Goal: Contribute content: Contribute content

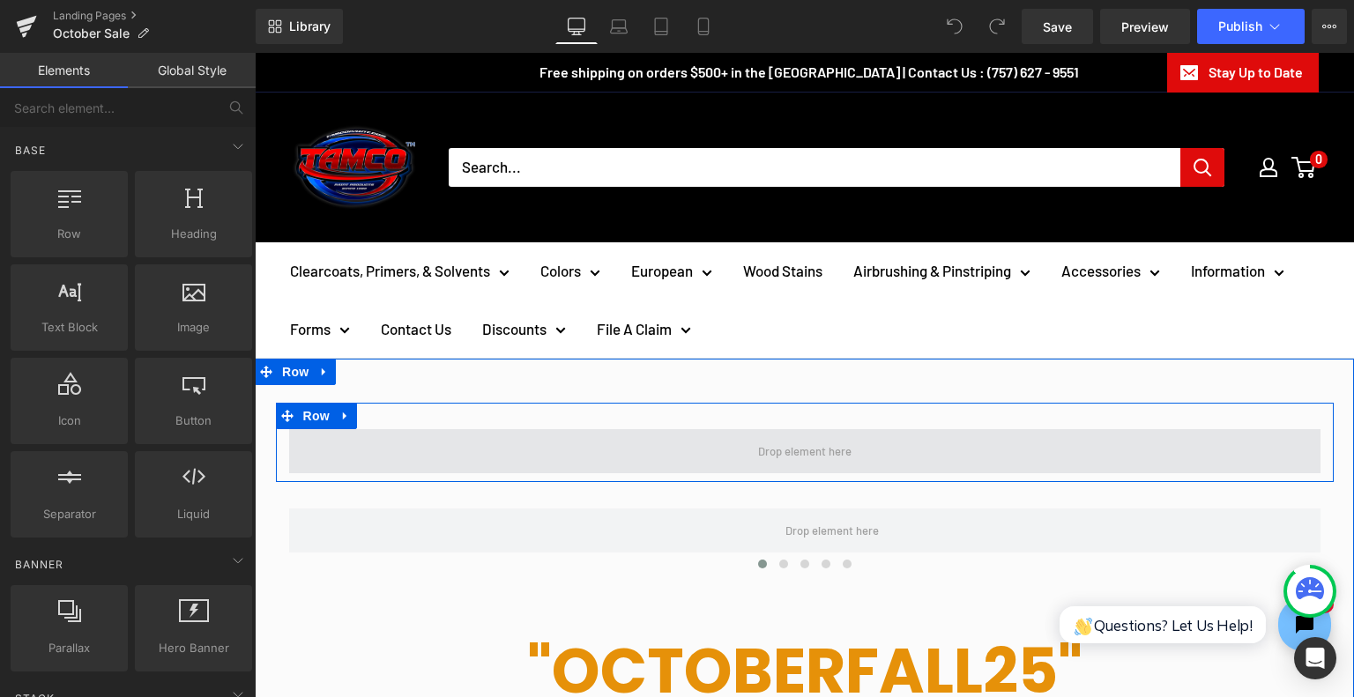
click at [740, 435] on span at bounding box center [804, 451] width 1031 height 44
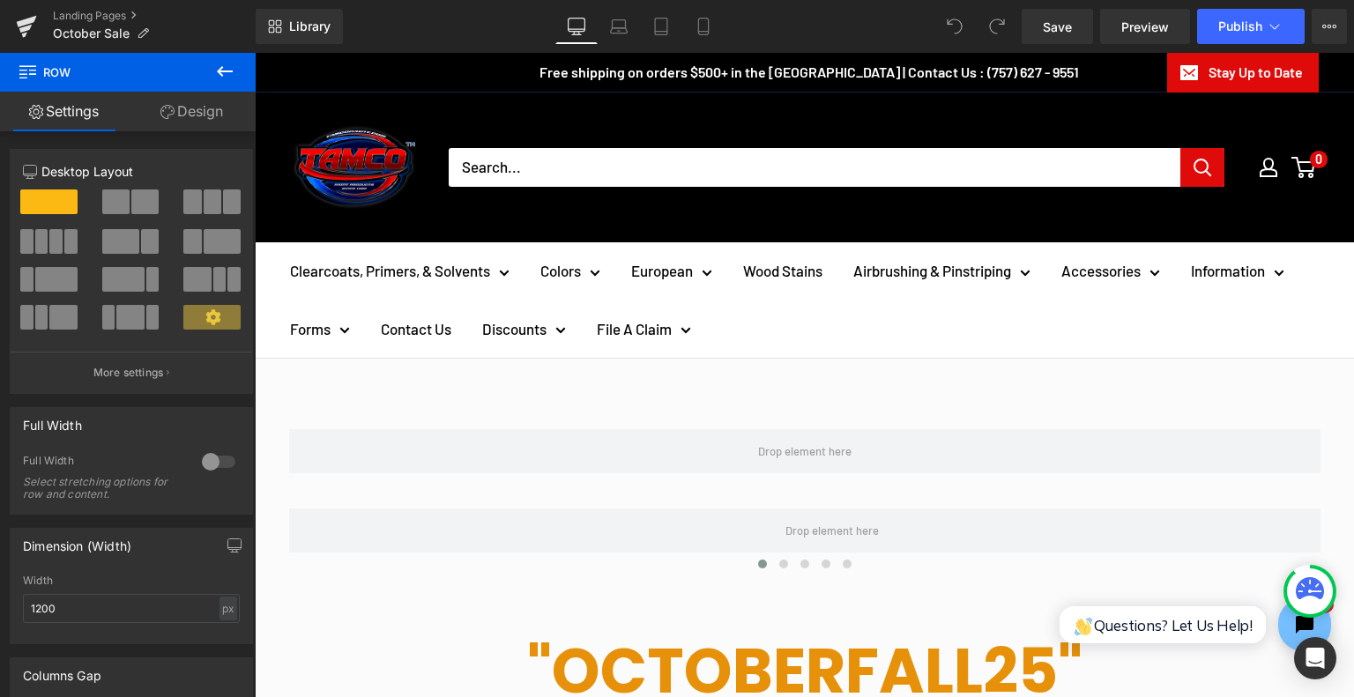
click at [224, 64] on icon at bounding box center [224, 71] width 21 height 21
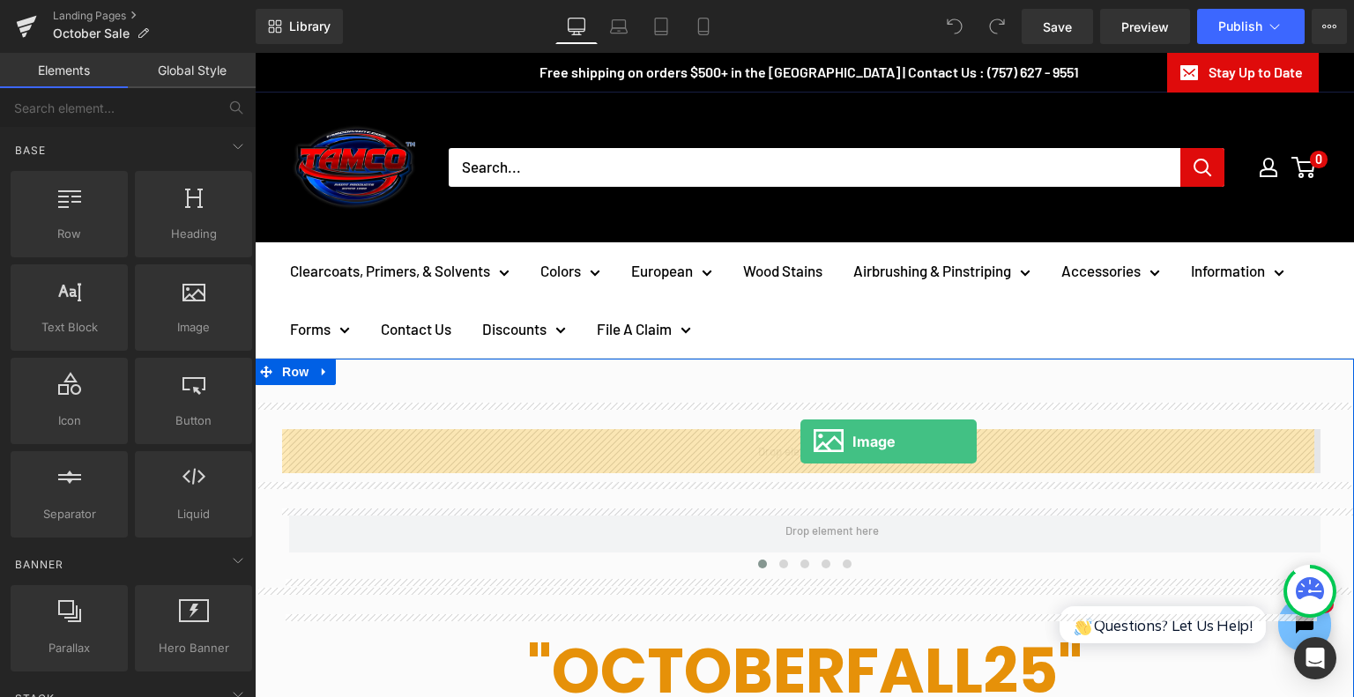
drag, startPoint x: 428, startPoint y: 354, endPoint x: 800, endPoint y: 442, distance: 383.0
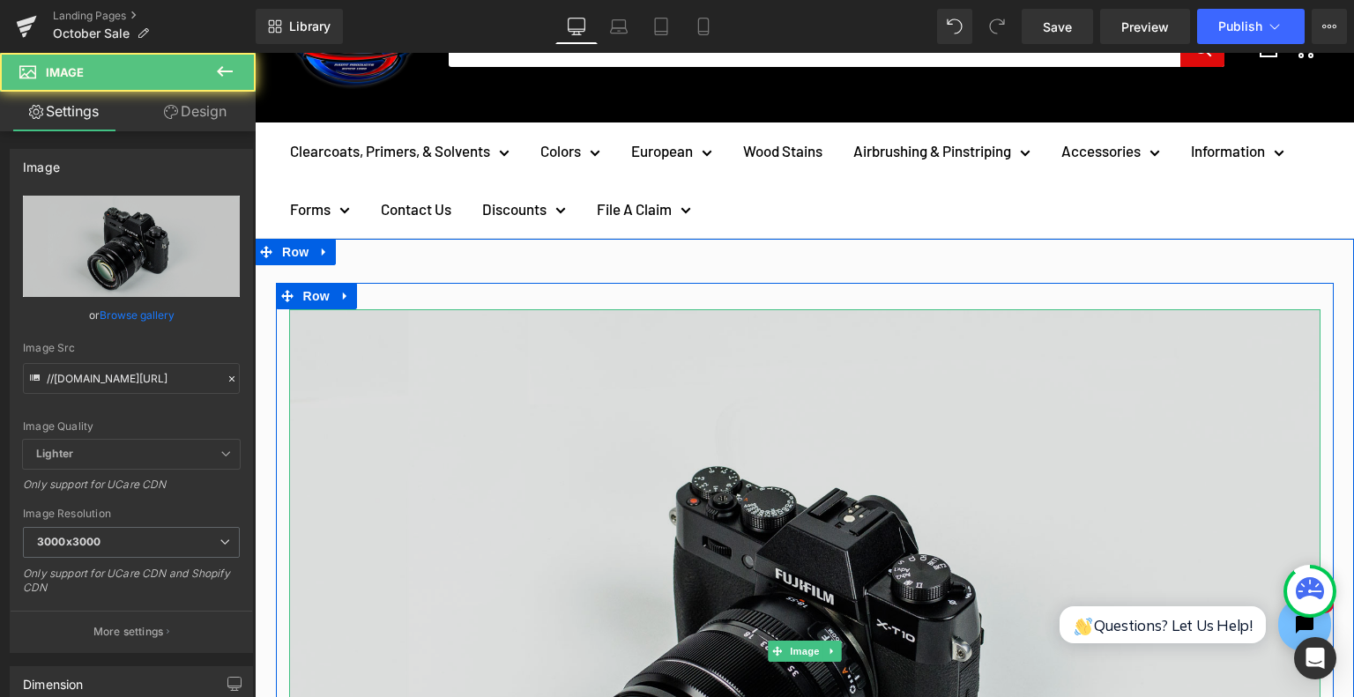
scroll to position [264, 0]
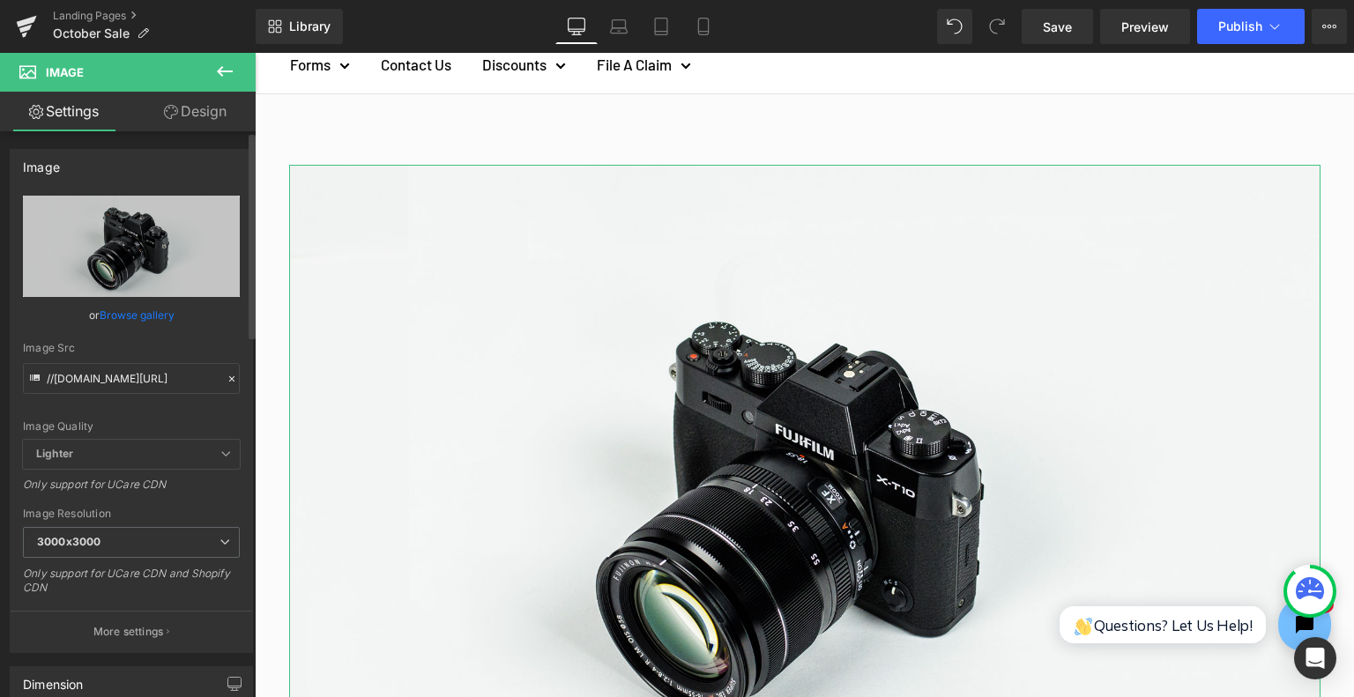
click at [122, 301] on link "Browse gallery" at bounding box center [137, 315] width 75 height 31
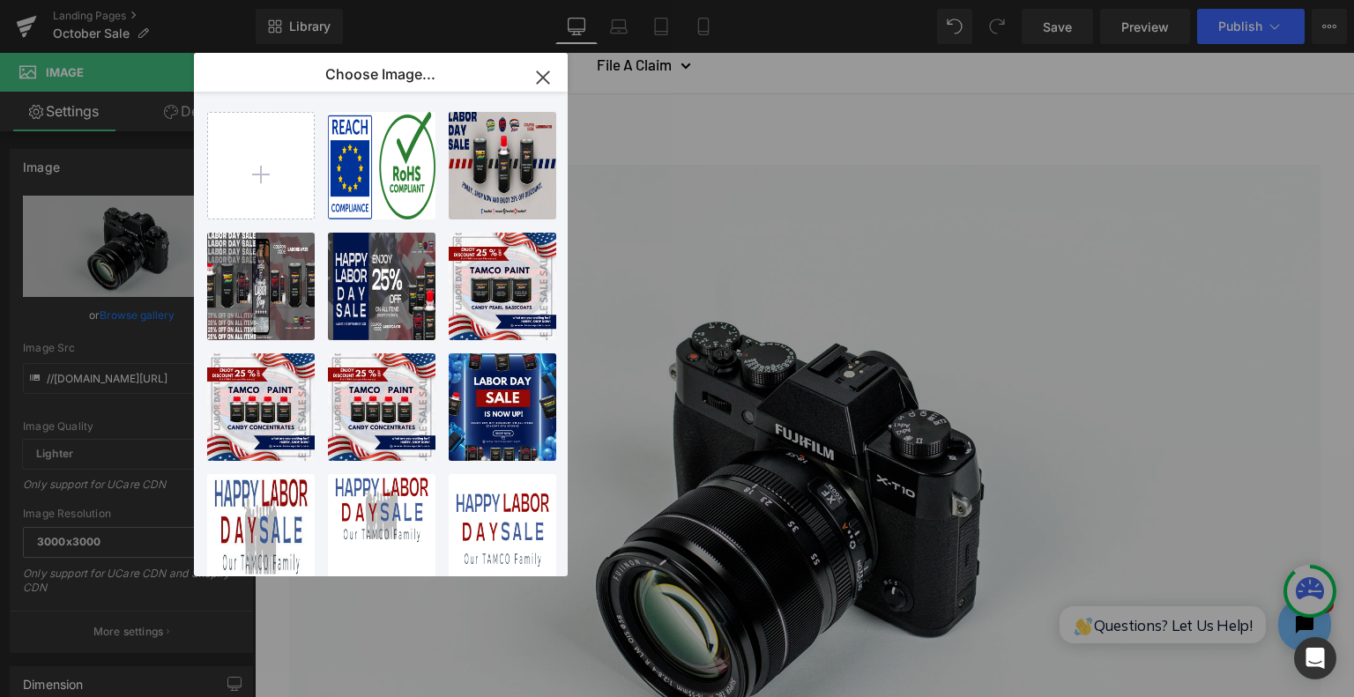
click at [541, 78] on icon "button" at bounding box center [542, 76] width 11 height 11
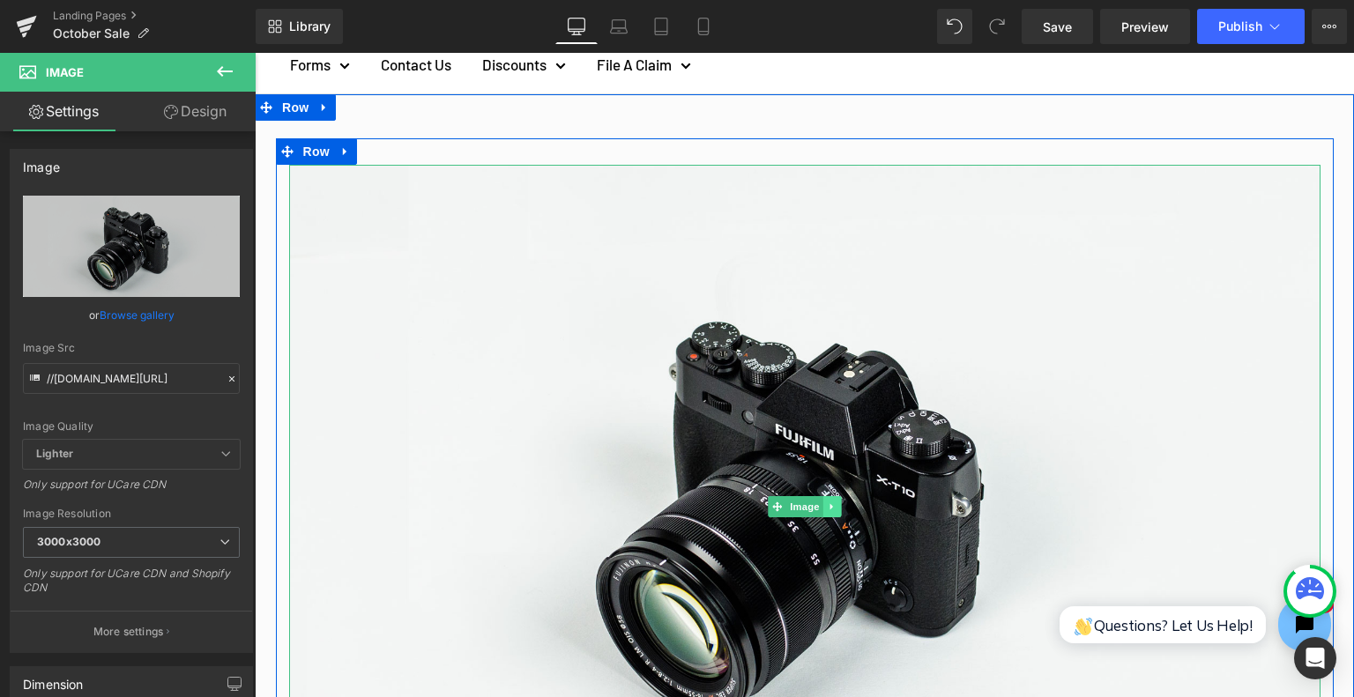
click at [832, 496] on link at bounding box center [831, 506] width 19 height 21
click at [836, 497] on link at bounding box center [841, 506] width 19 height 21
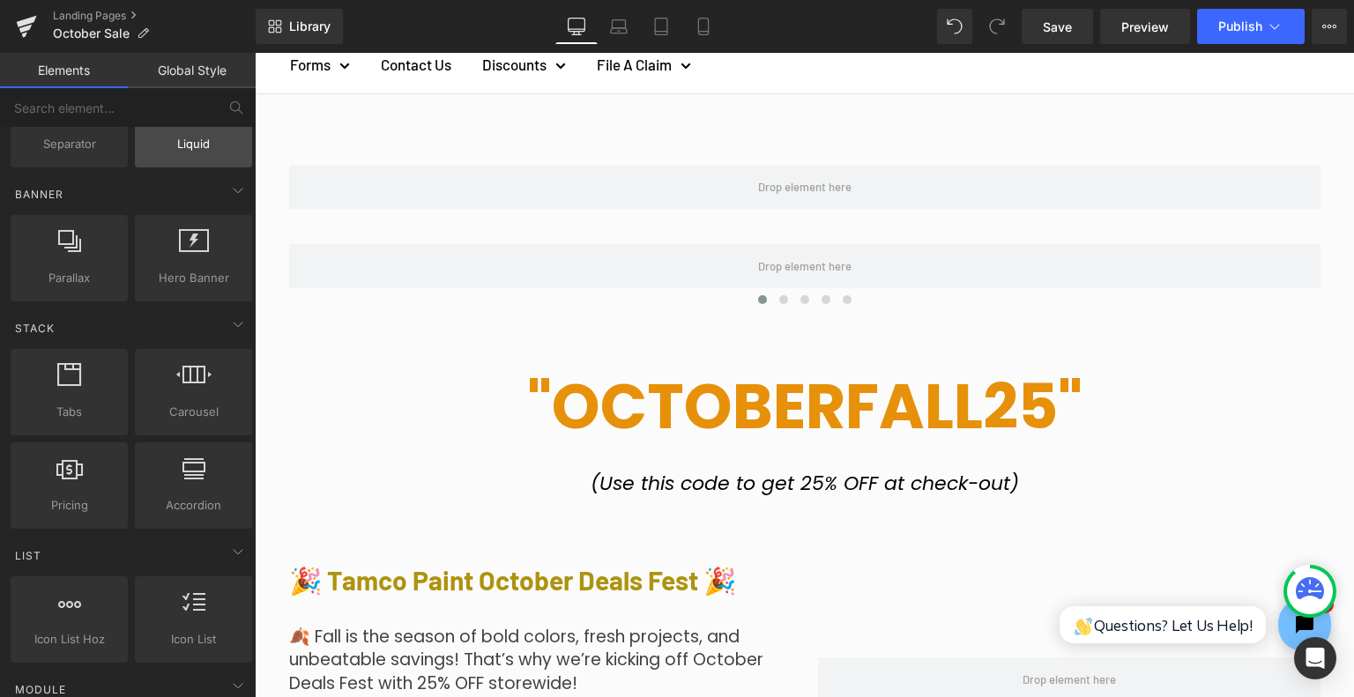
scroll to position [441, 0]
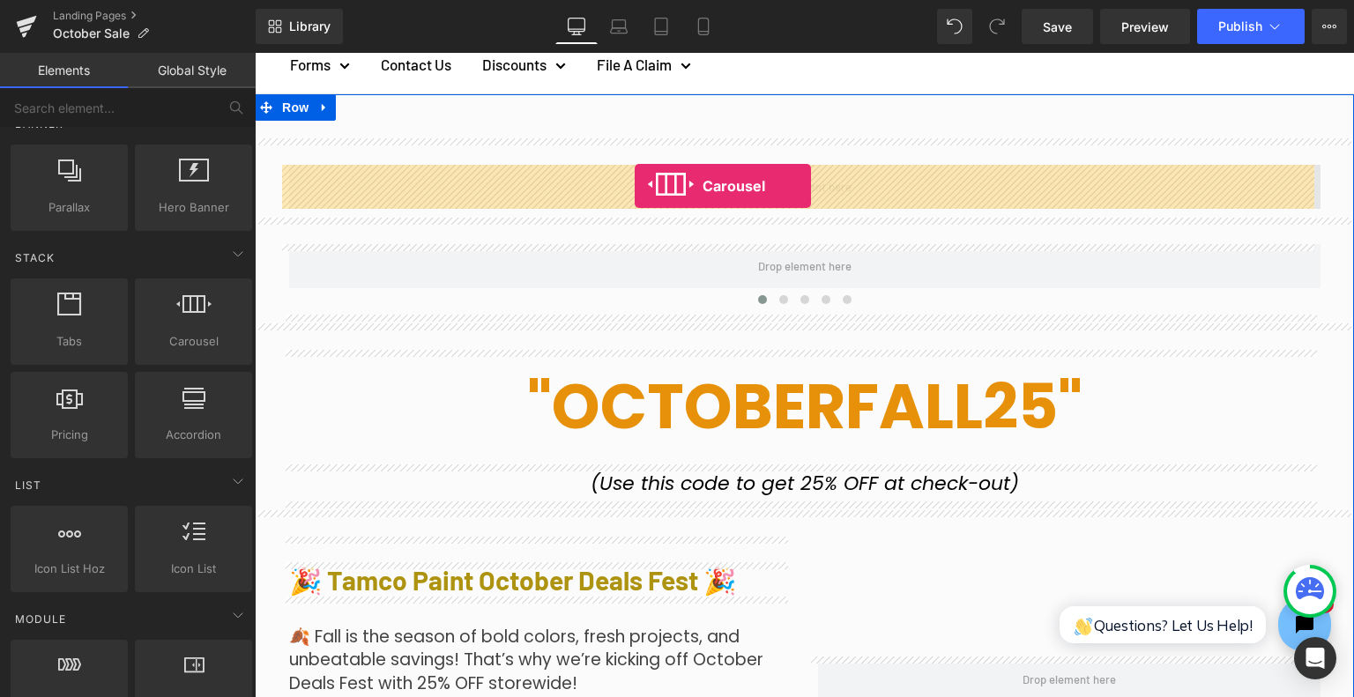
drag, startPoint x: 454, startPoint y: 366, endPoint x: 635, endPoint y: 186, distance: 254.9
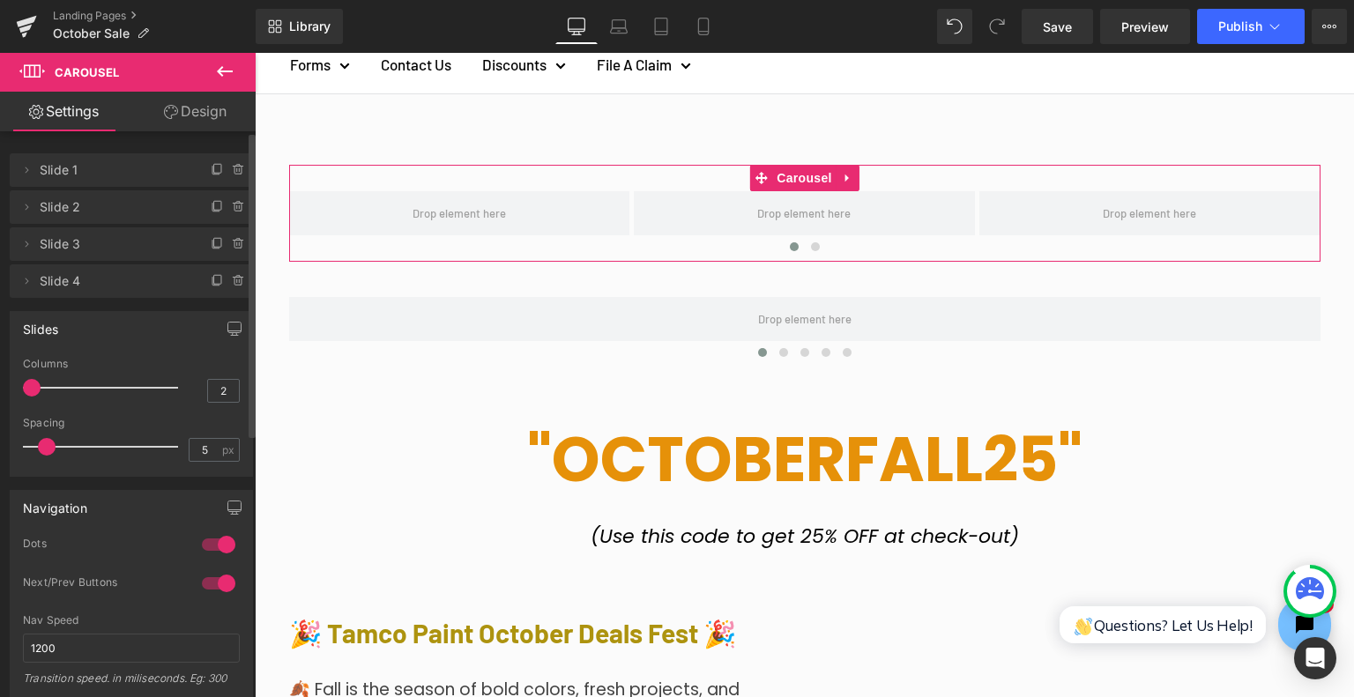
type input "1"
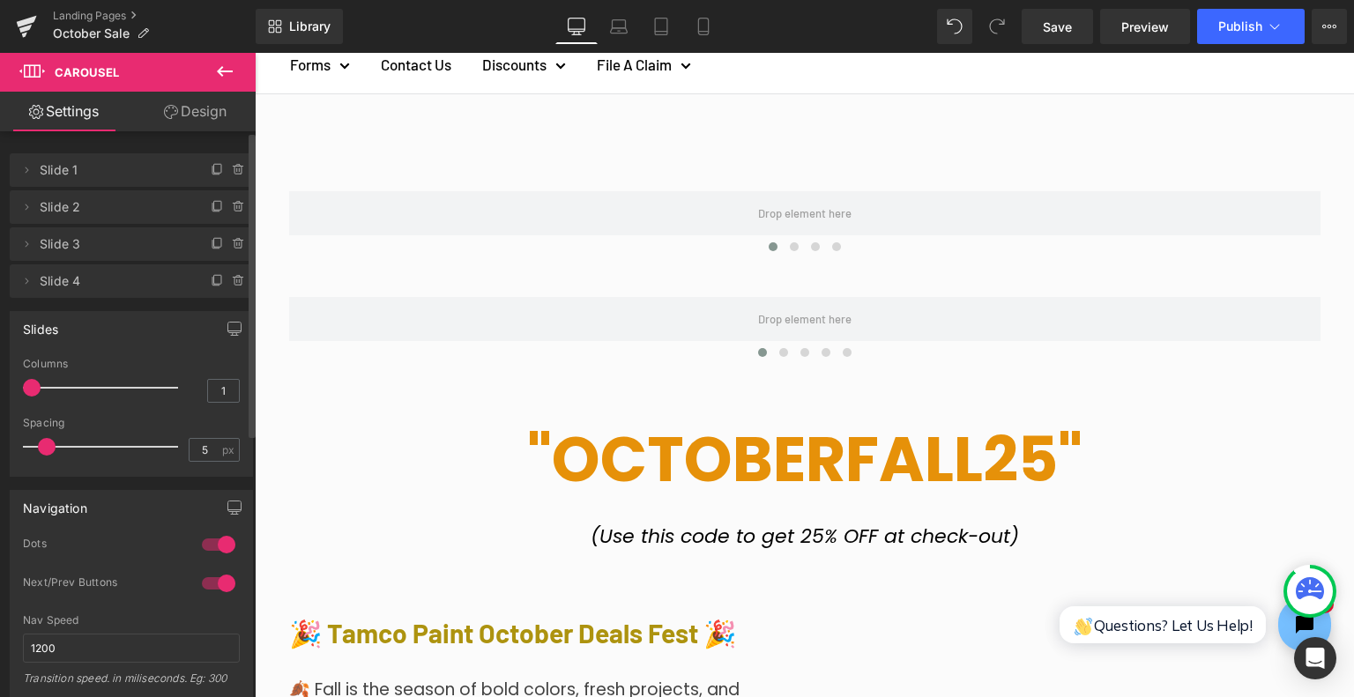
drag, startPoint x: 85, startPoint y: 381, endPoint x: 0, endPoint y: 386, distance: 84.8
click at [0, 386] on div "Slides 1 Columns 1 3 Columns 3 3 Columns 3 1 Columns 1 5px Spacing 5 px 5px Spa…" at bounding box center [132, 387] width 264 height 179
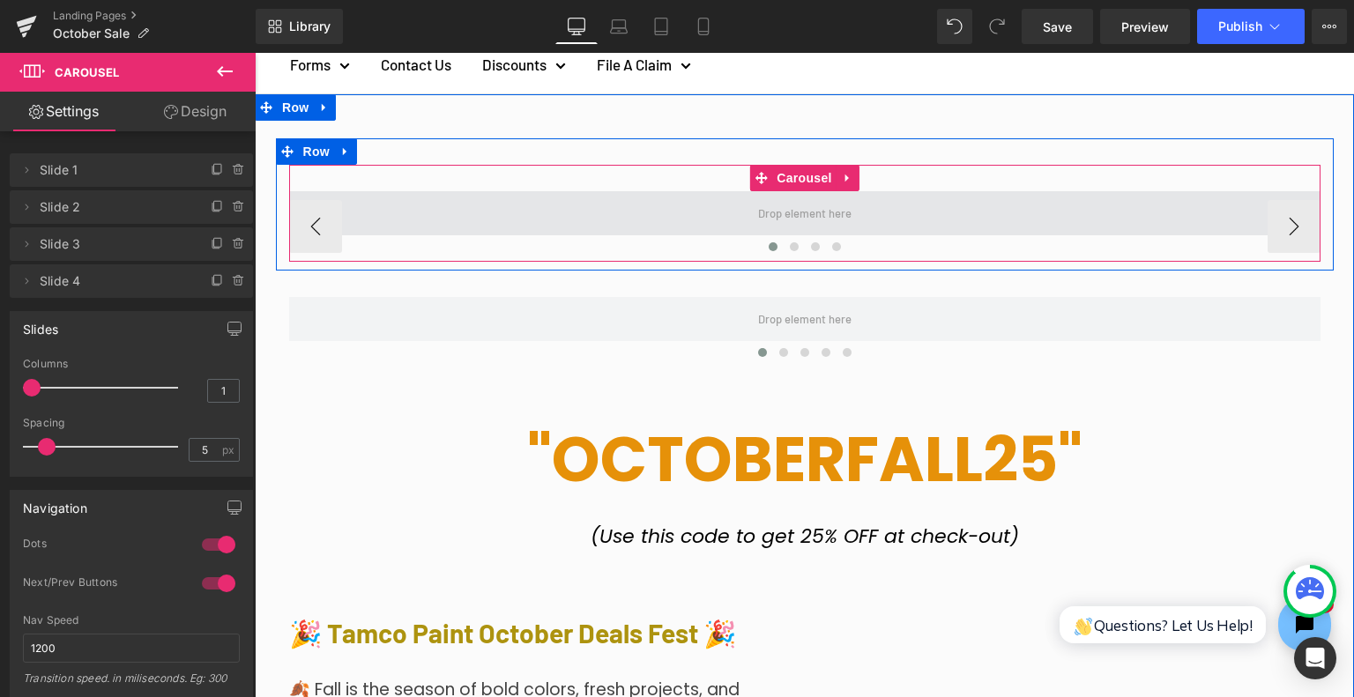
click at [612, 211] on span at bounding box center [804, 213] width 1031 height 44
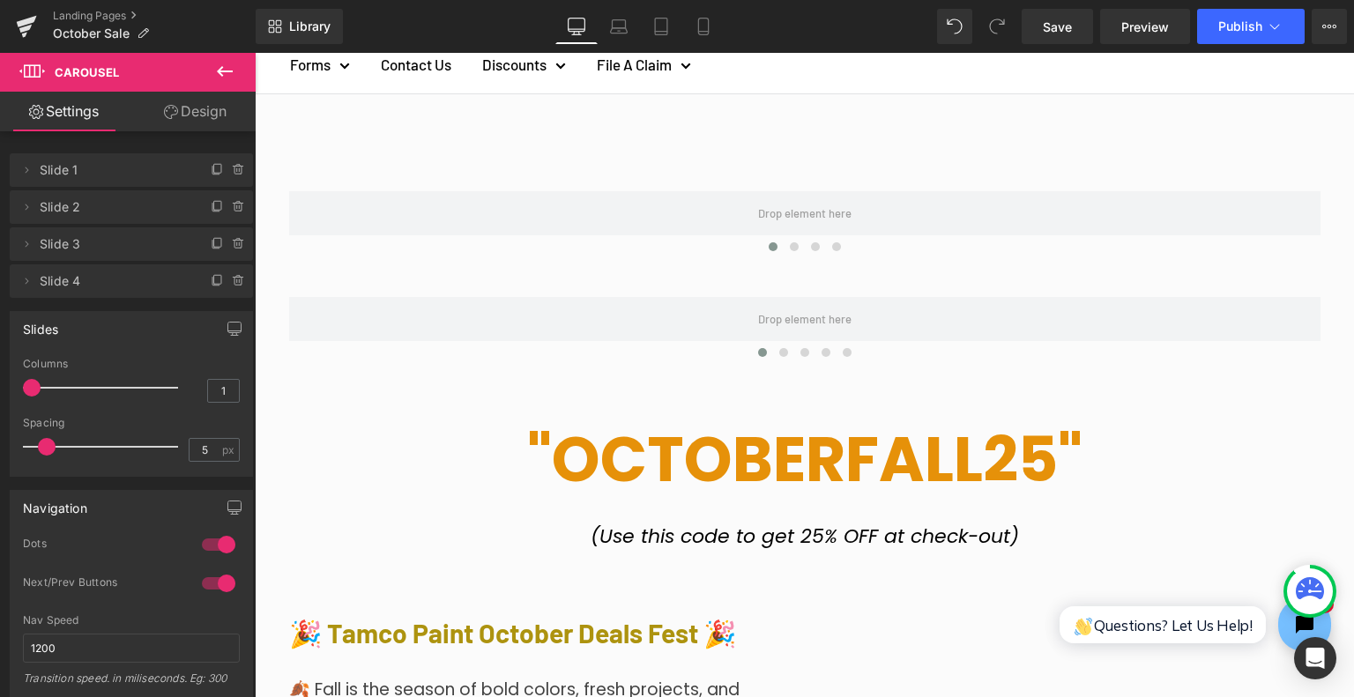
click at [233, 89] on button at bounding box center [225, 72] width 62 height 39
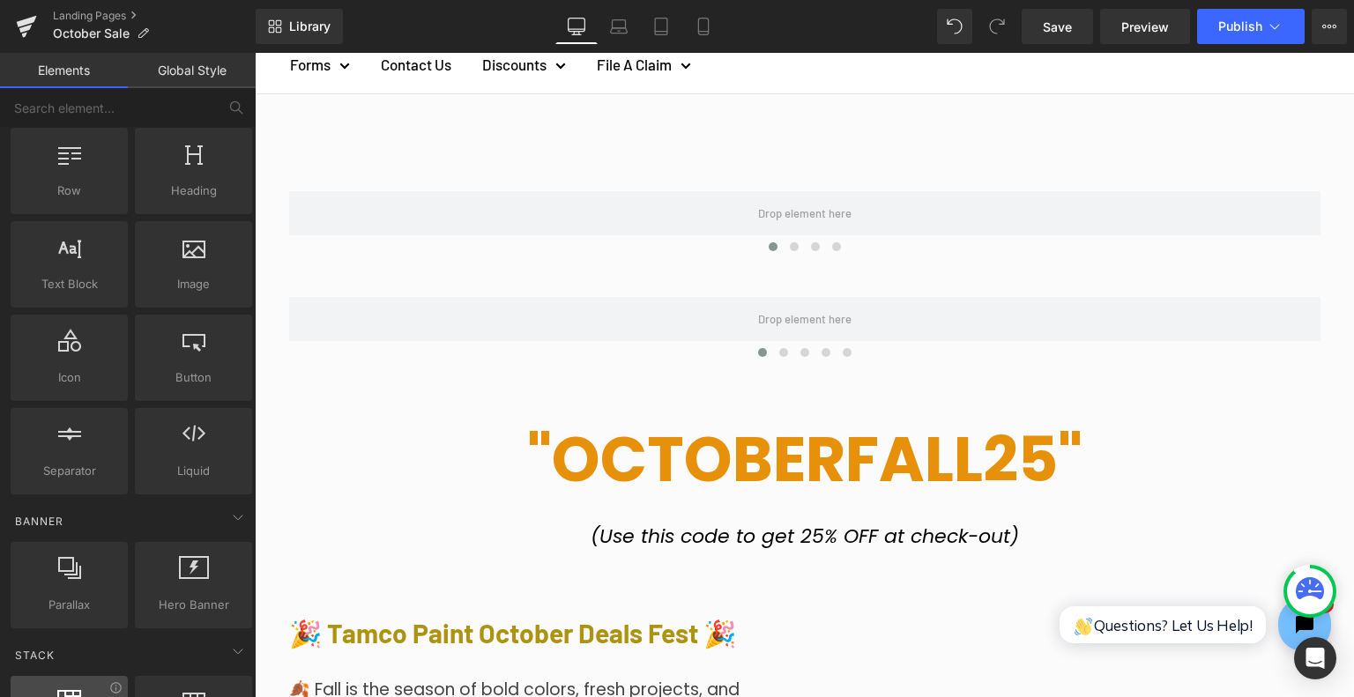
scroll to position [0, 0]
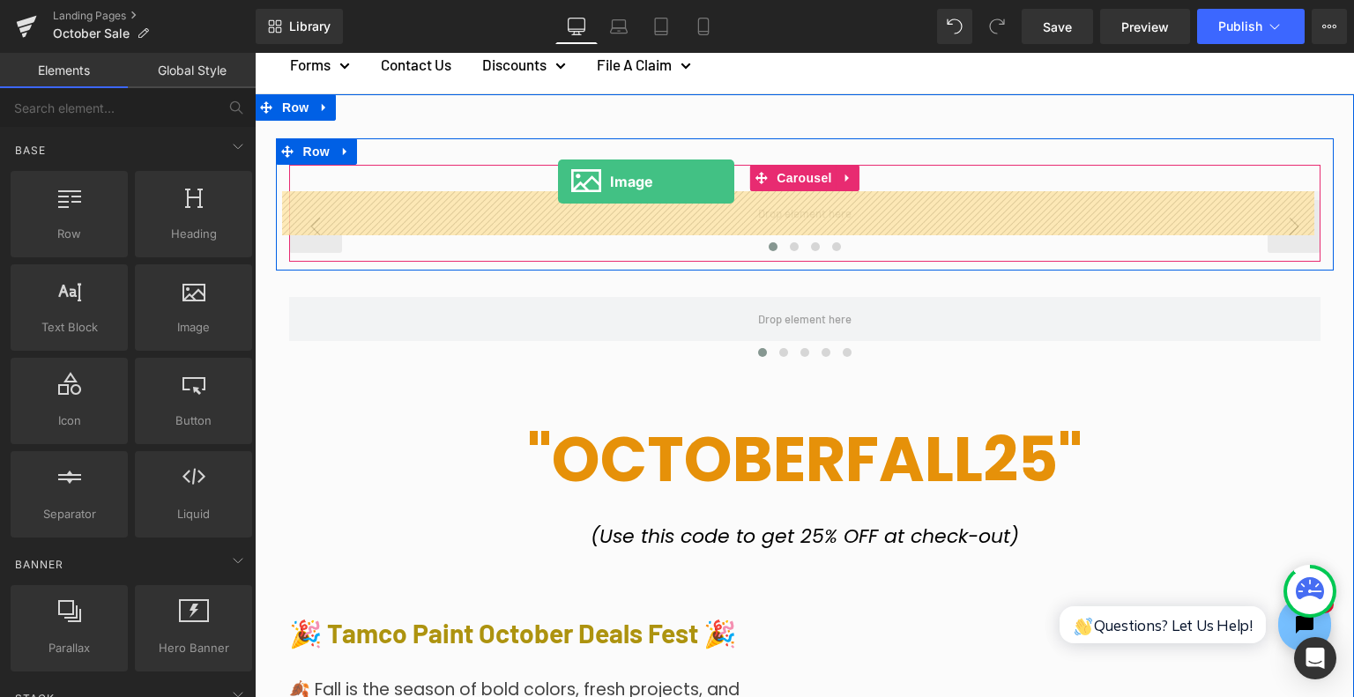
drag, startPoint x: 490, startPoint y: 357, endPoint x: 558, endPoint y: 182, distance: 187.3
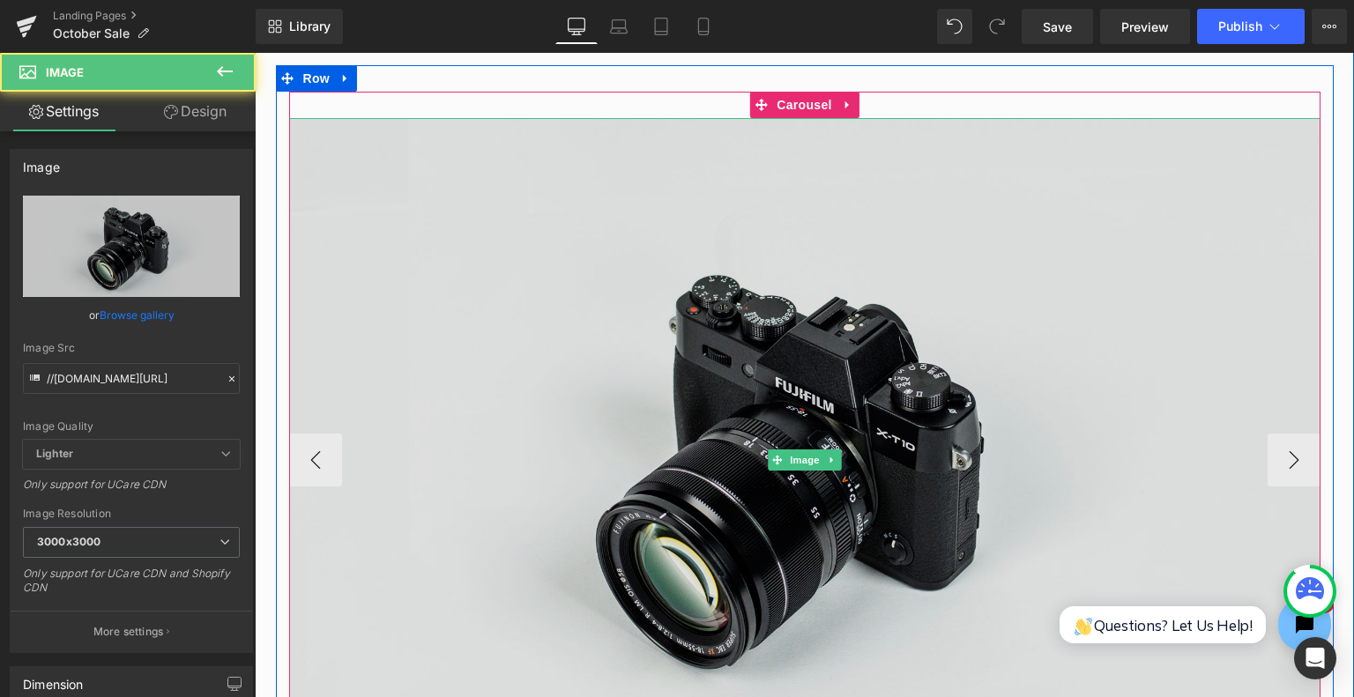
scroll to position [441, 0]
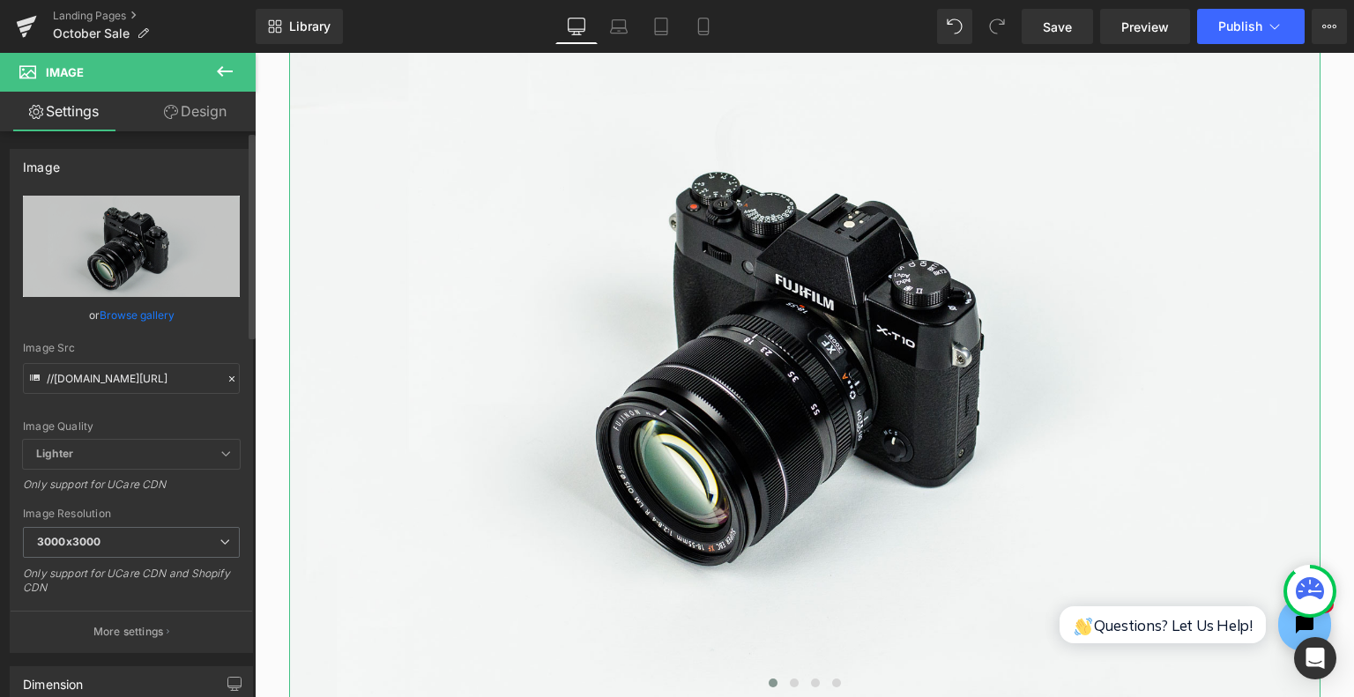
click at [146, 315] on link "Browse gallery" at bounding box center [137, 315] width 75 height 31
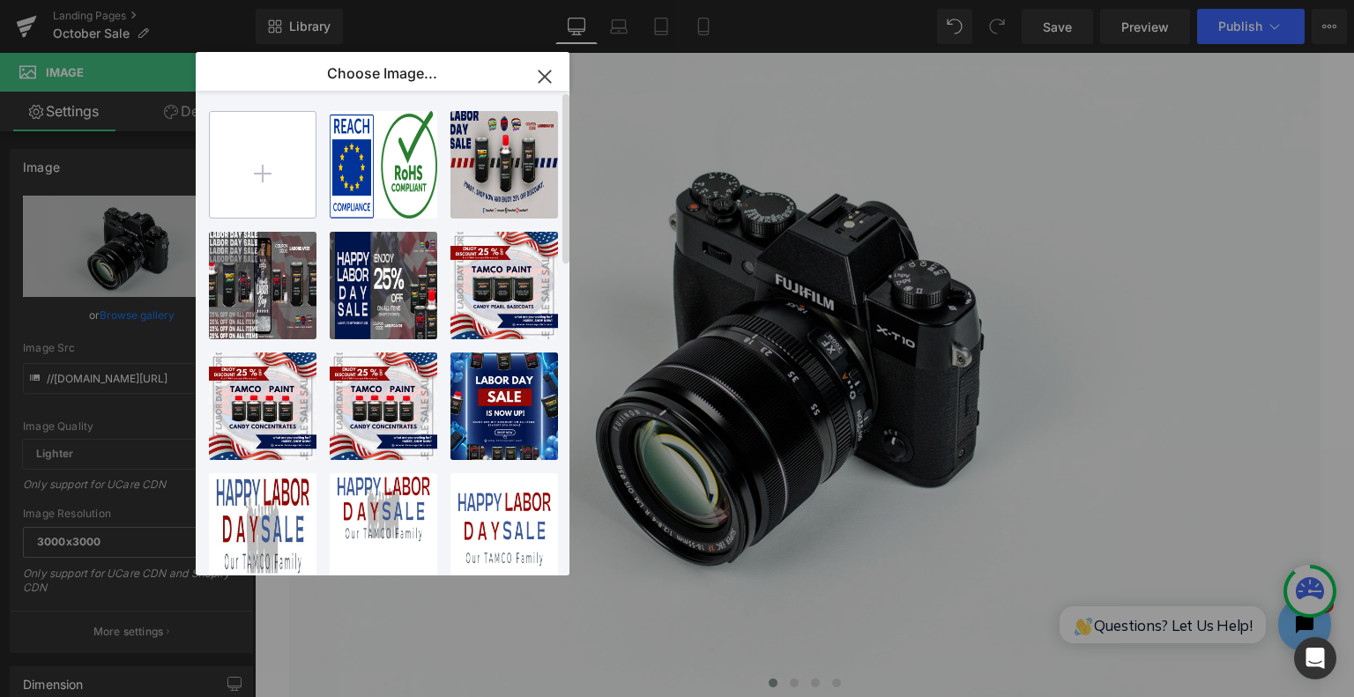
click at [259, 167] on input "file" at bounding box center [263, 165] width 106 height 106
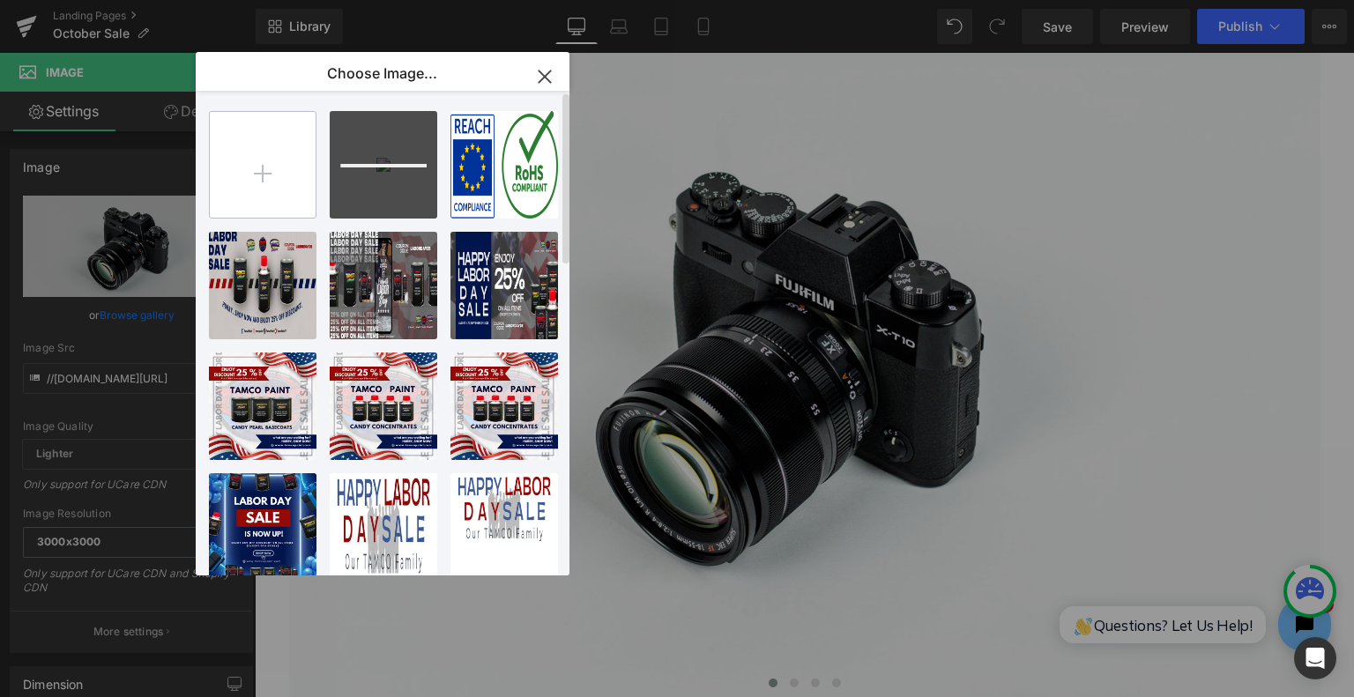
click at [272, 177] on input "file" at bounding box center [263, 165] width 106 height 106
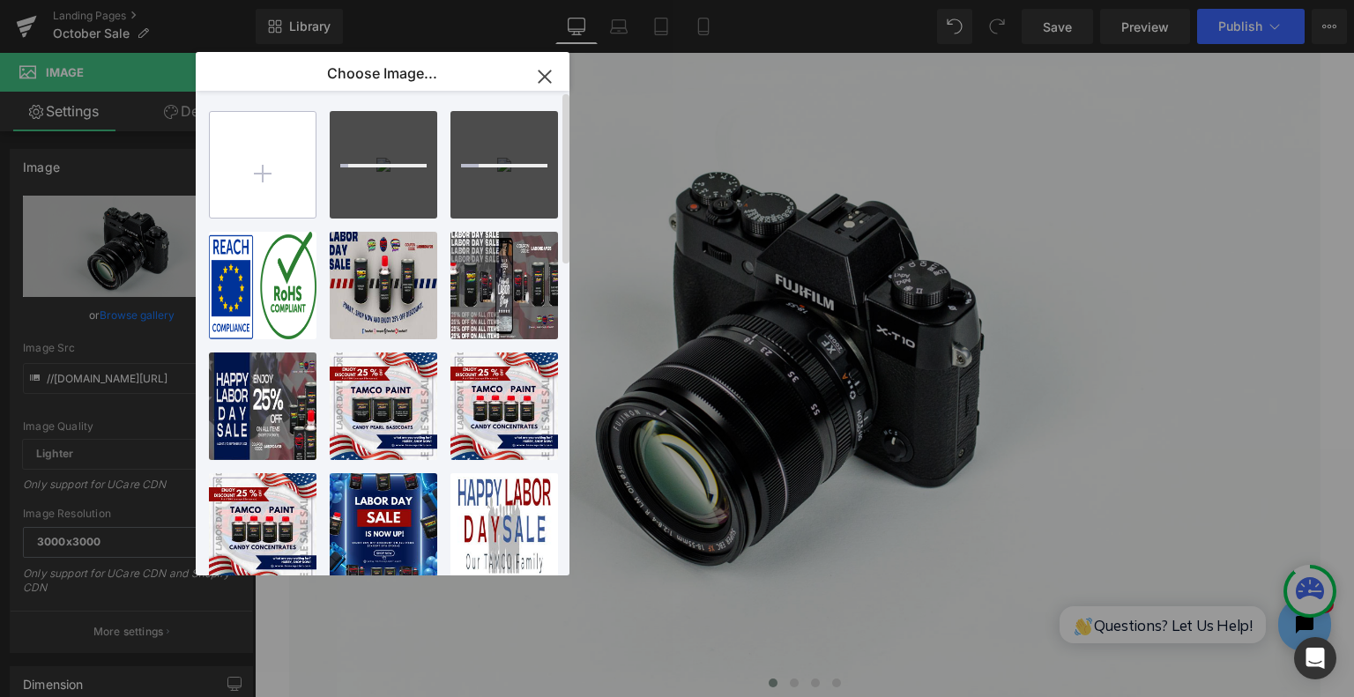
click at [228, 190] on input "file" at bounding box center [263, 165] width 106 height 106
type input "C:\fakepath\October Deals Fest Banner_page-0003.jpg"
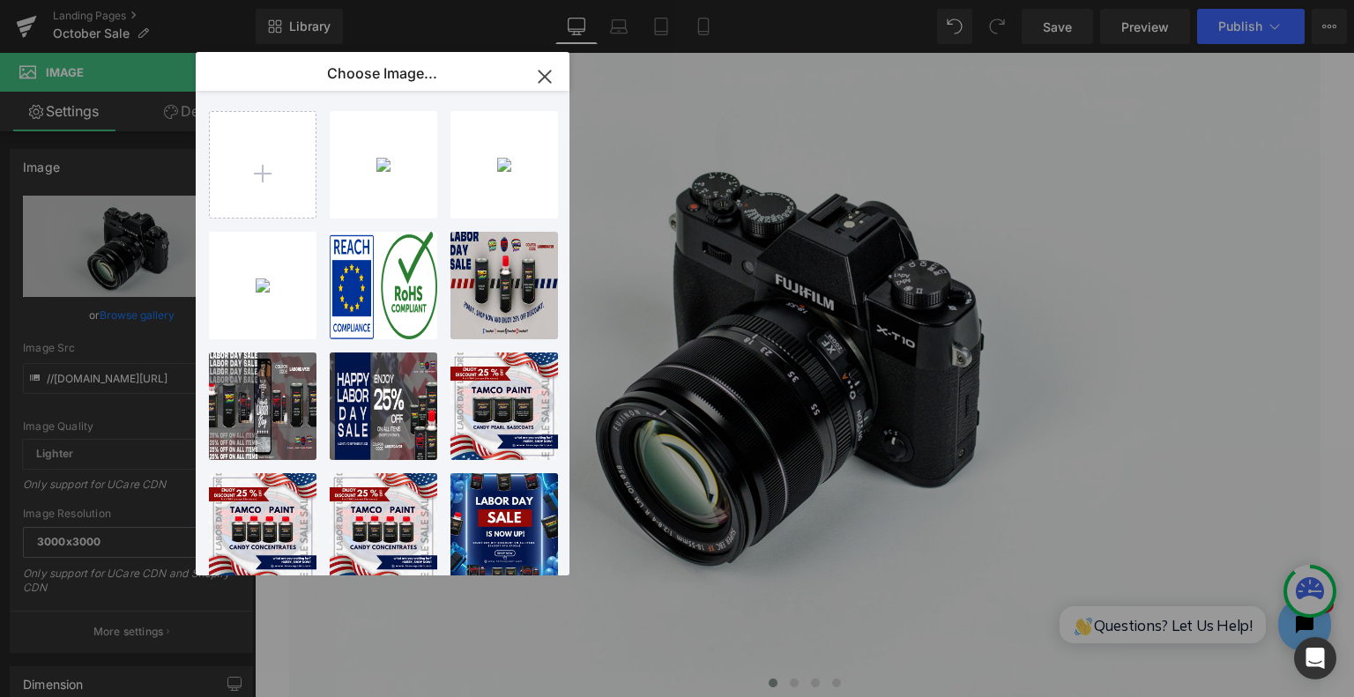
click at [0, 0] on div "October...0001.jpg 1.79 MB" at bounding box center [0, 0] width 0 height 0
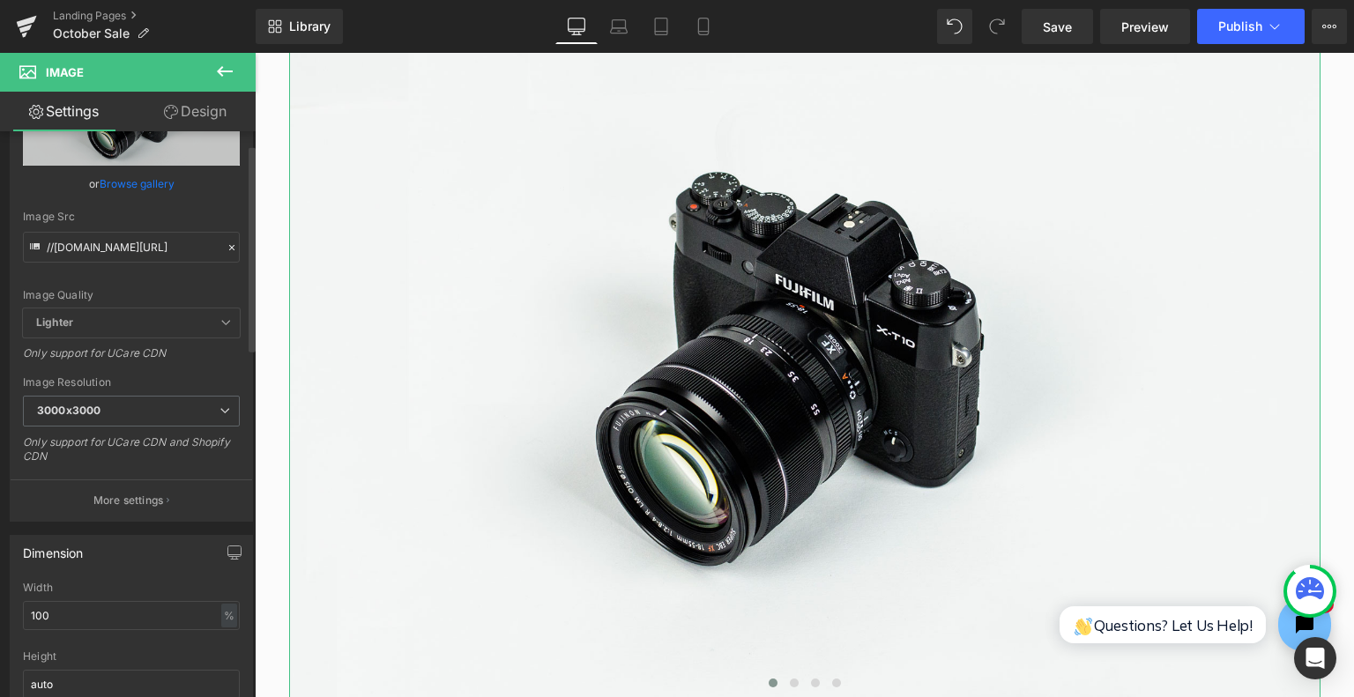
scroll to position [0, 0]
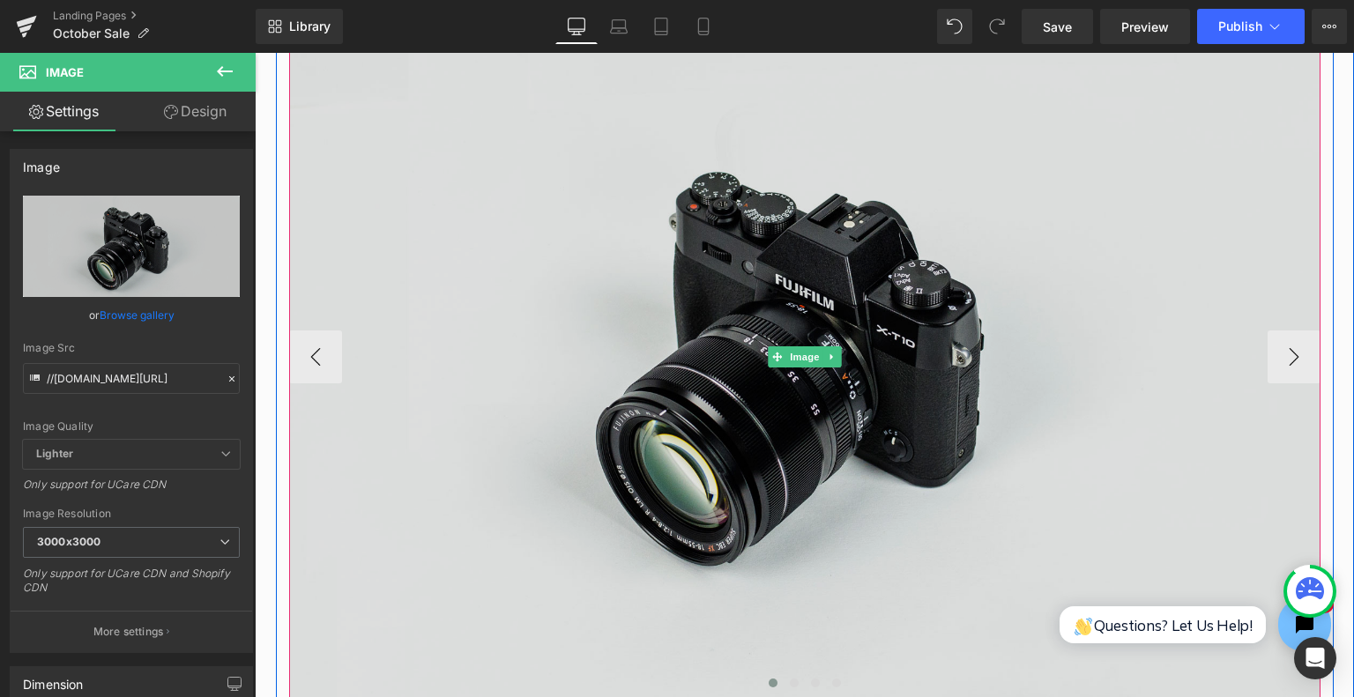
click at [824, 327] on img at bounding box center [804, 356] width 1031 height 683
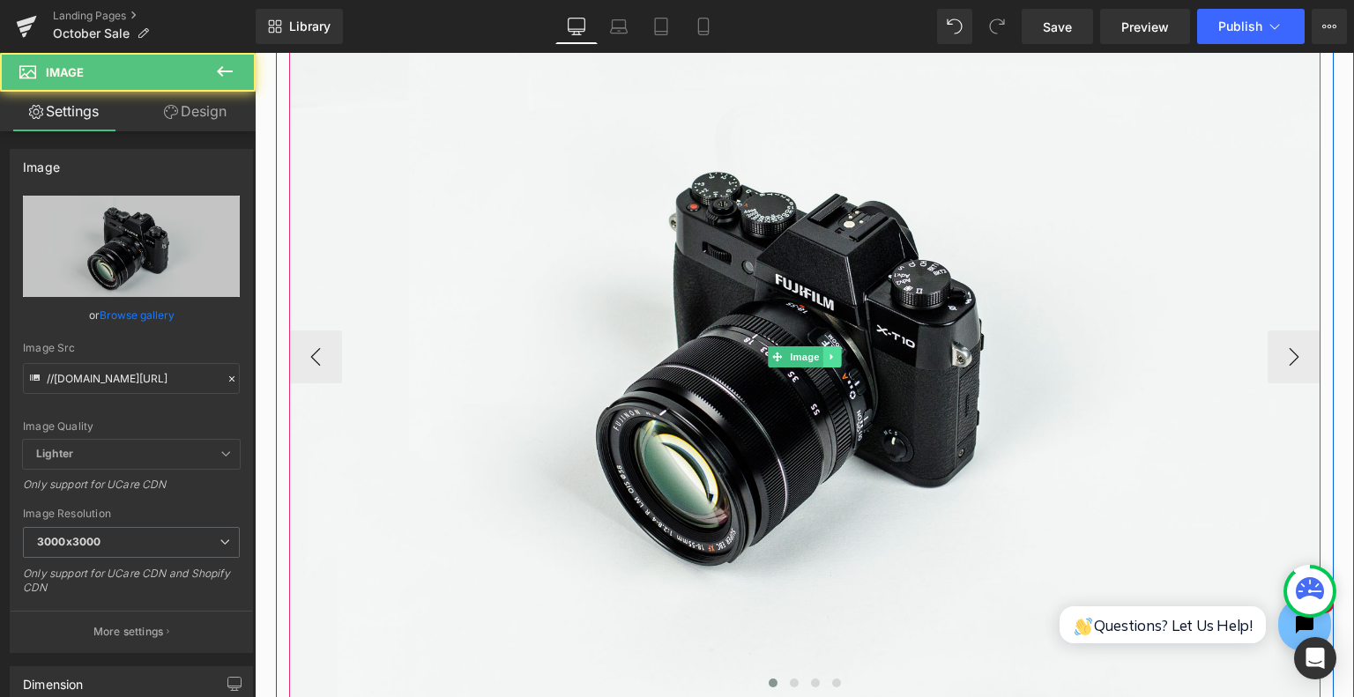
click at [829, 358] on icon at bounding box center [832, 357] width 10 height 11
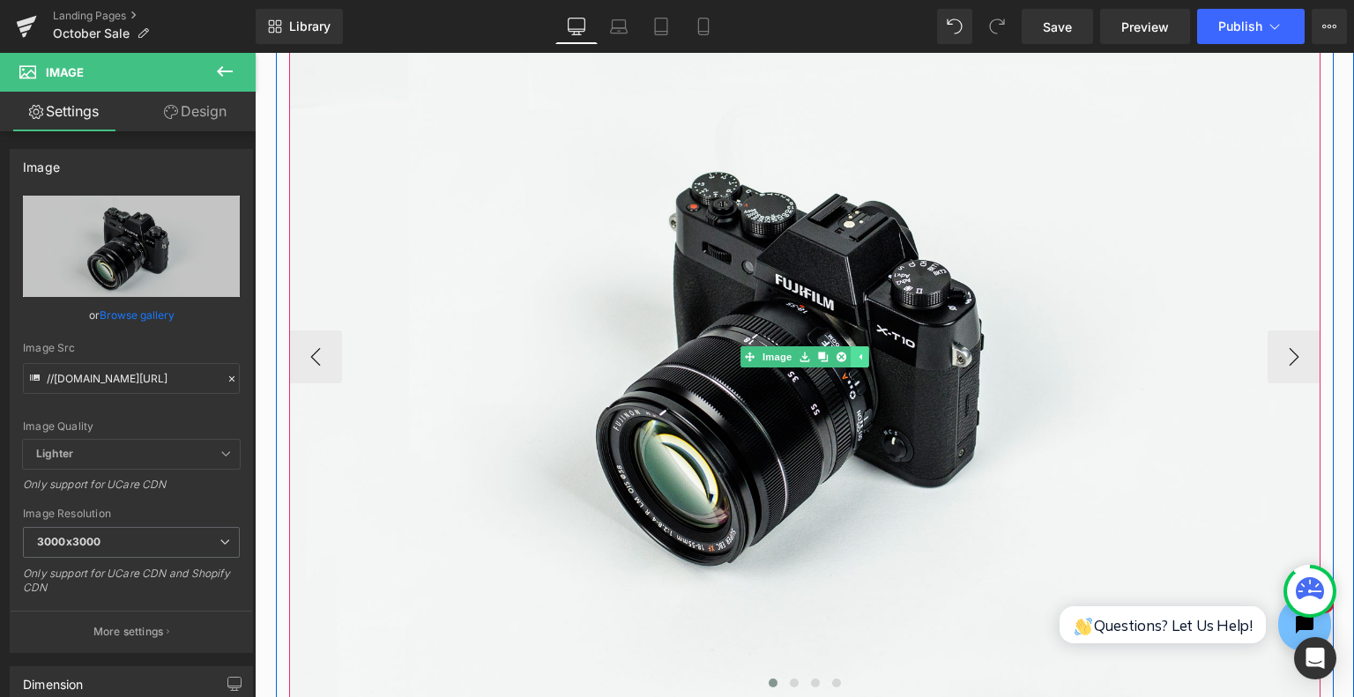
click at [832, 358] on link at bounding box center [841, 356] width 19 height 21
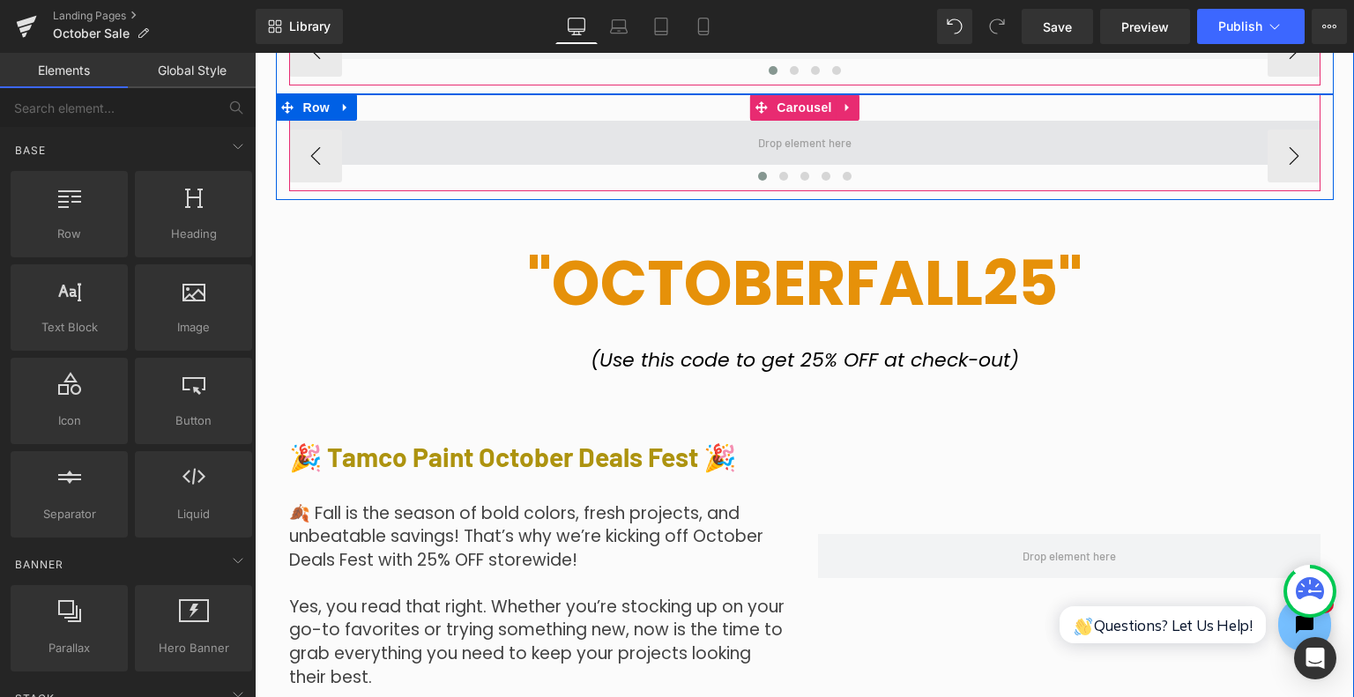
click at [793, 135] on span at bounding box center [805, 143] width 106 height 30
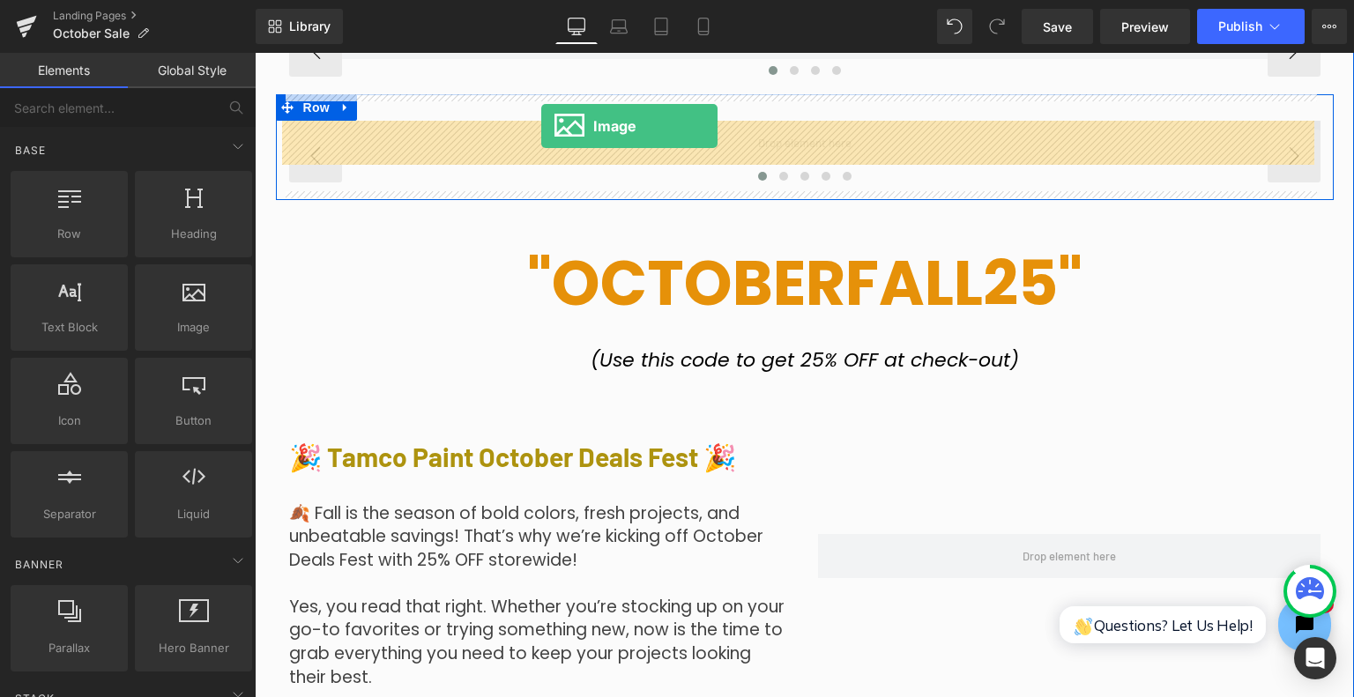
drag, startPoint x: 480, startPoint y: 355, endPoint x: 541, endPoint y: 126, distance: 237.1
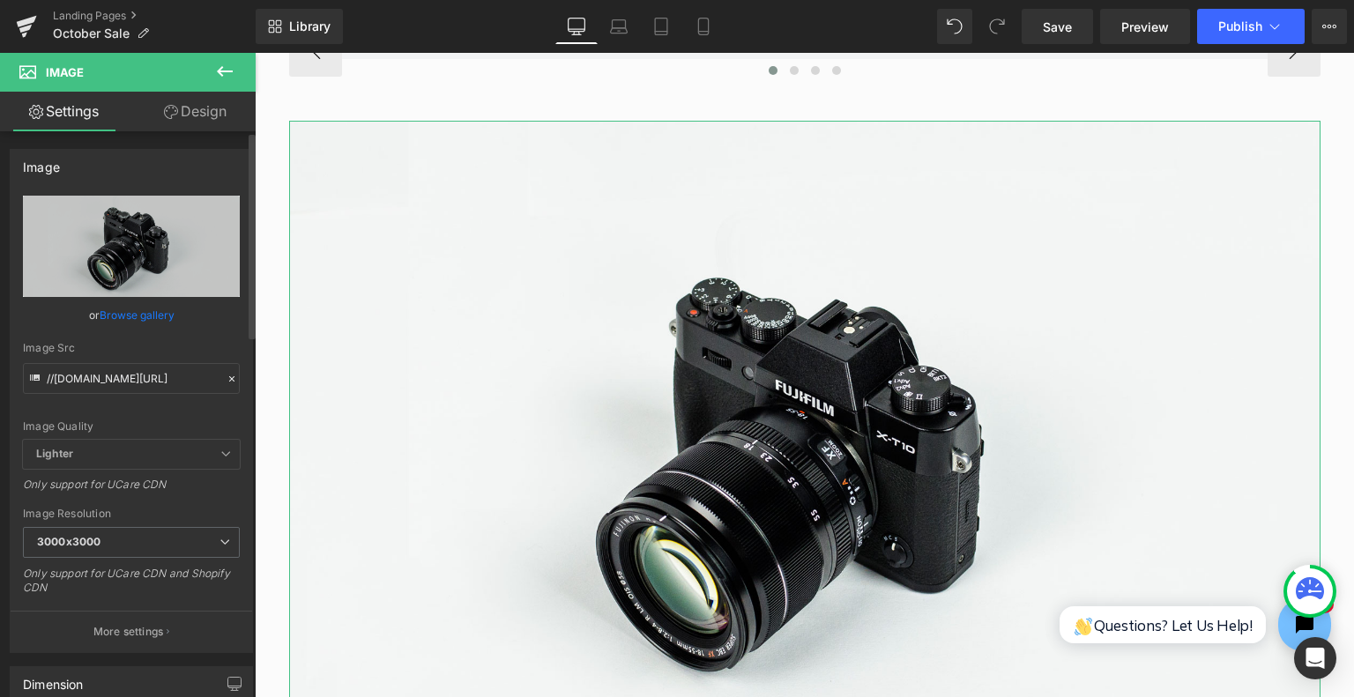
click at [150, 315] on link "Browse gallery" at bounding box center [137, 315] width 75 height 31
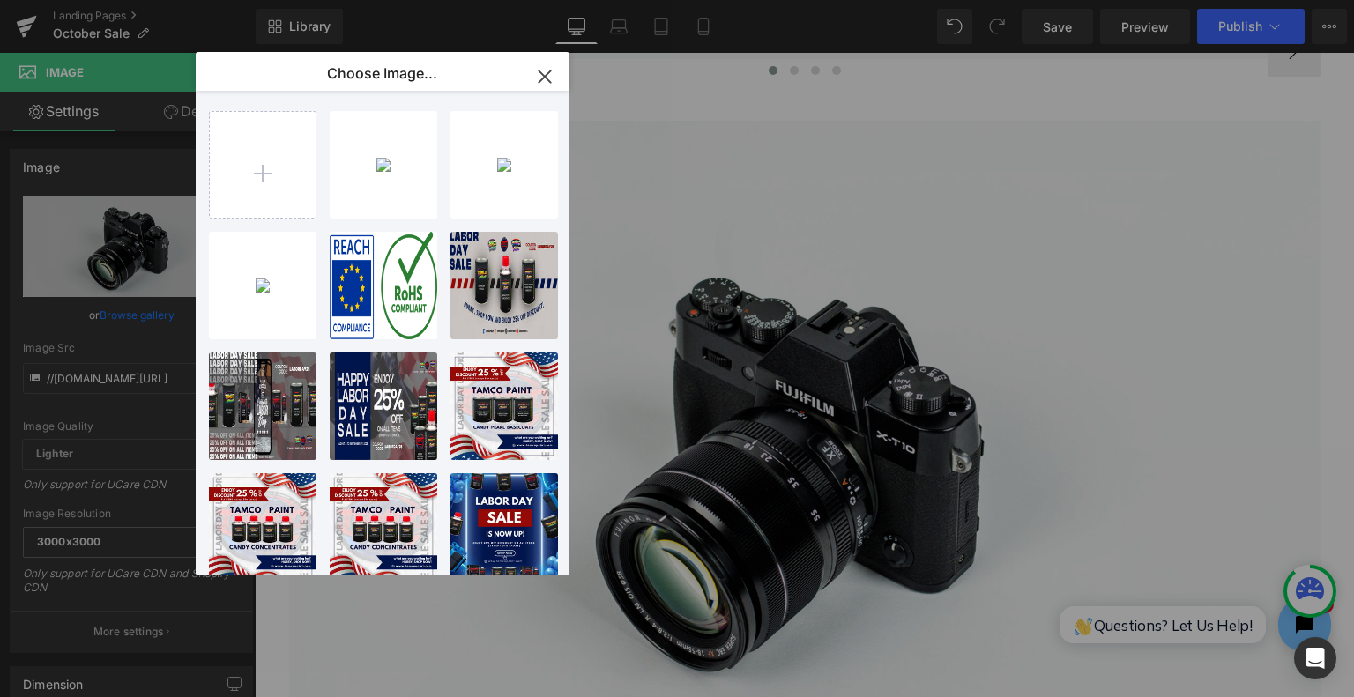
click at [204, 353] on div "October...0003.jpg 1.94 MB Delete image? Yes No October...0002.jpg 1.21 MB Dele…" at bounding box center [383, 333] width 374 height 485
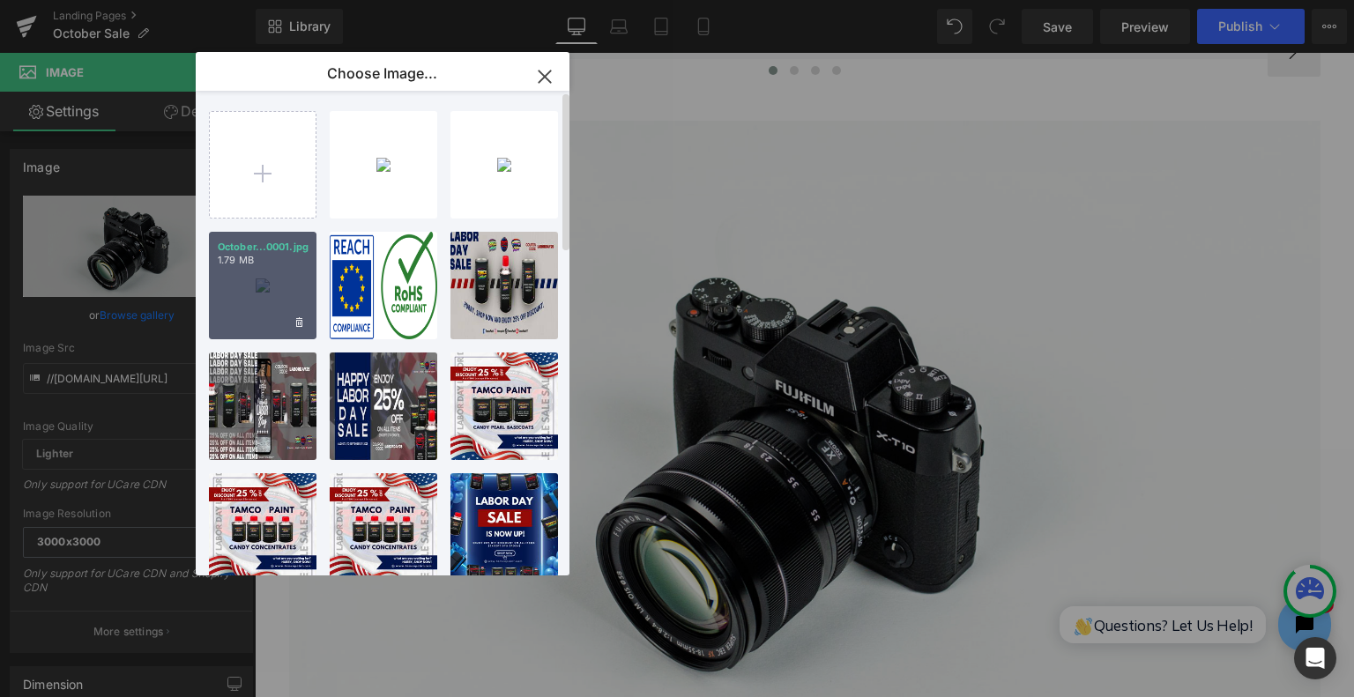
click at [251, 291] on div "October...0001.jpg 1.79 MB" at bounding box center [263, 286] width 108 height 108
type input "[URL][DOMAIN_NAME]"
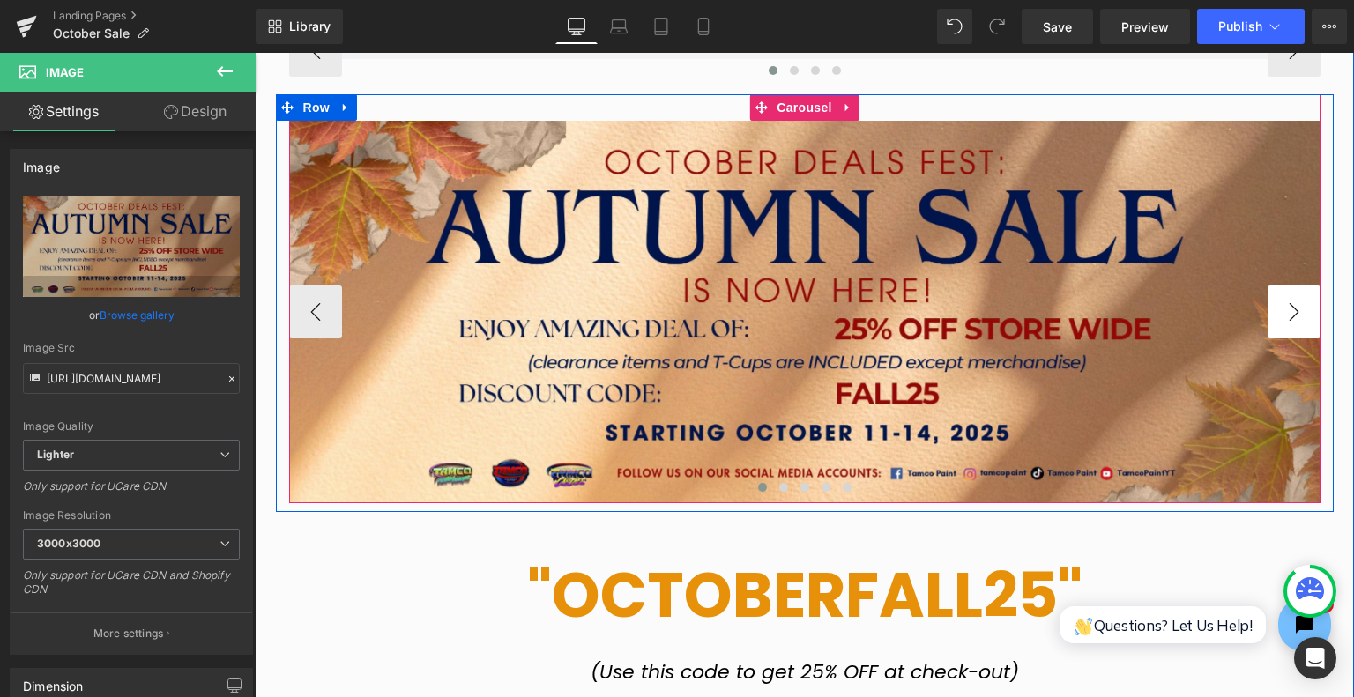
click at [1278, 308] on button "›" at bounding box center [1294, 312] width 53 height 53
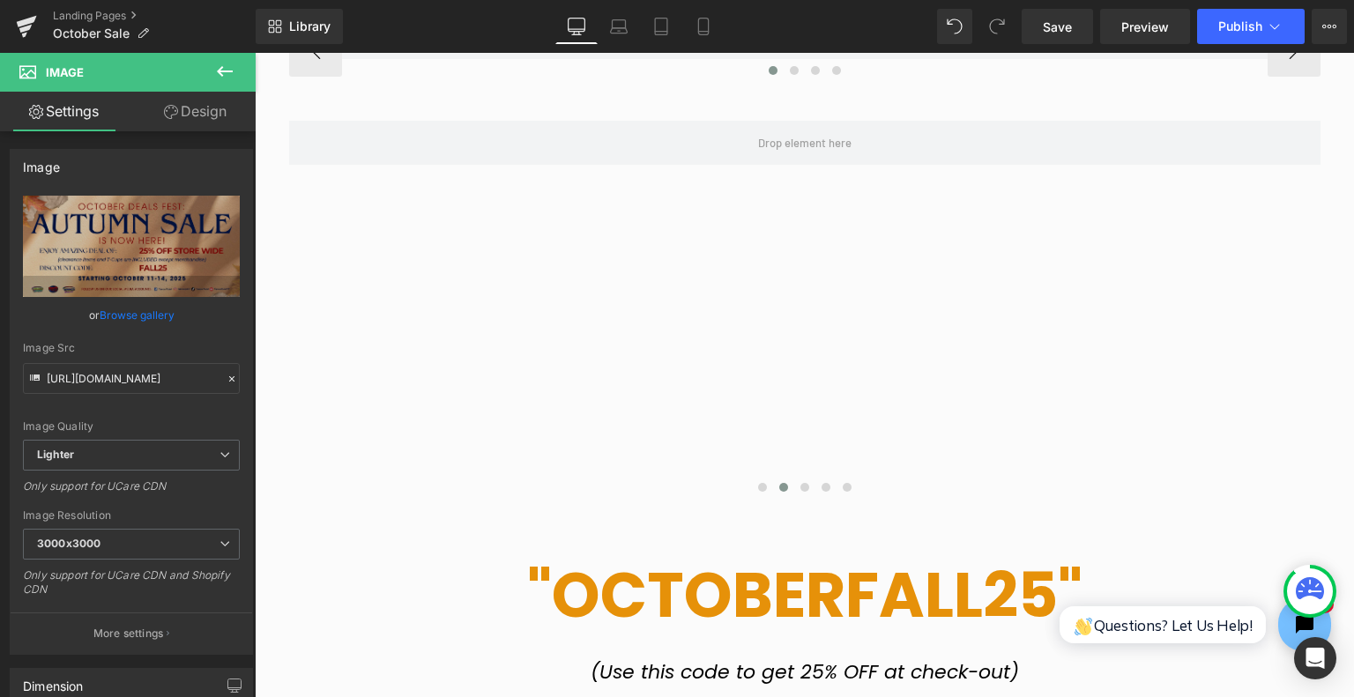
drag, startPoint x: 239, startPoint y: 91, endPoint x: 235, endPoint y: 66, distance: 24.9
click at [239, 92] on link "Design" at bounding box center [195, 112] width 128 height 40
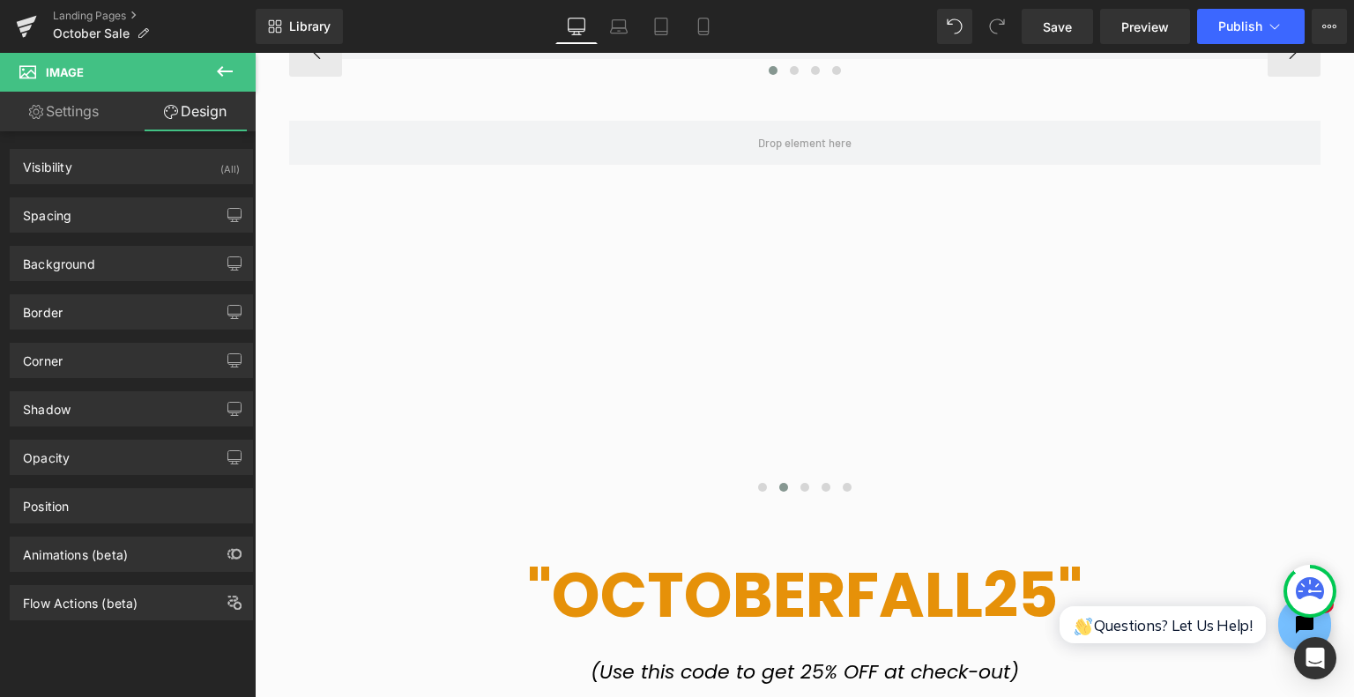
click at [235, 66] on button at bounding box center [225, 72] width 62 height 39
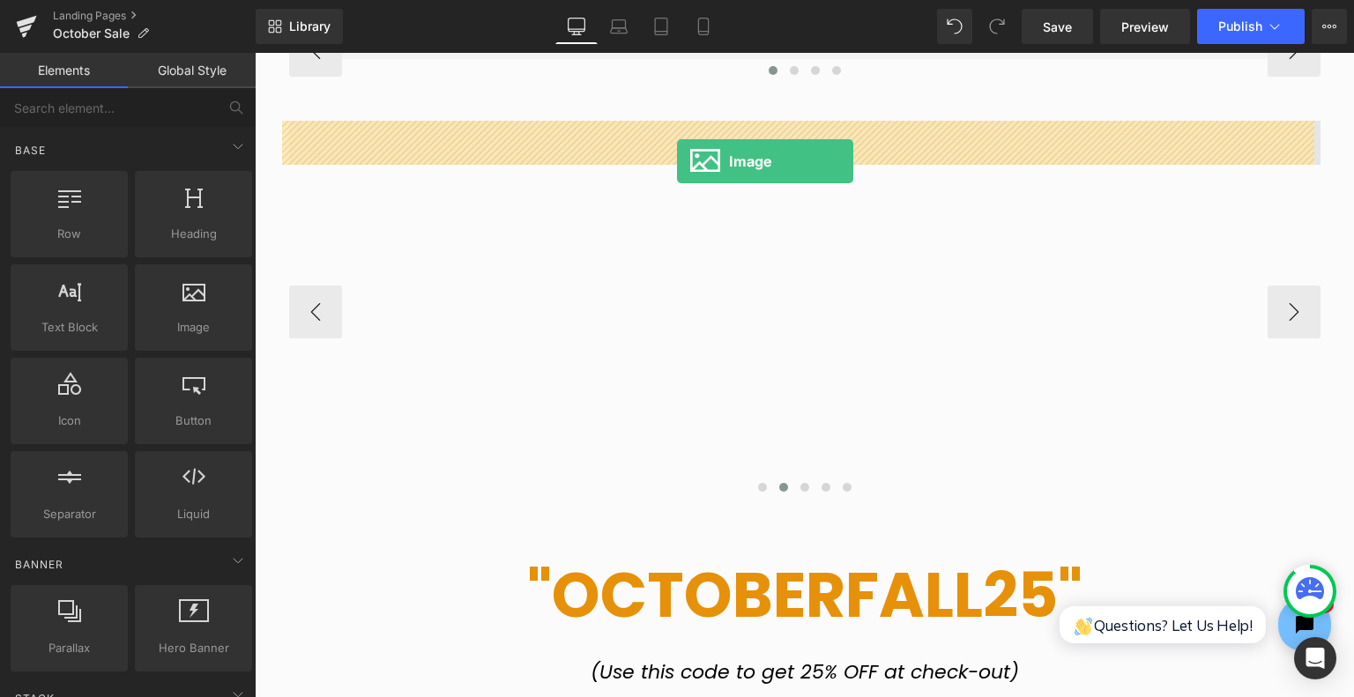
drag, startPoint x: 354, startPoint y: 275, endPoint x: 683, endPoint y: 161, distance: 347.9
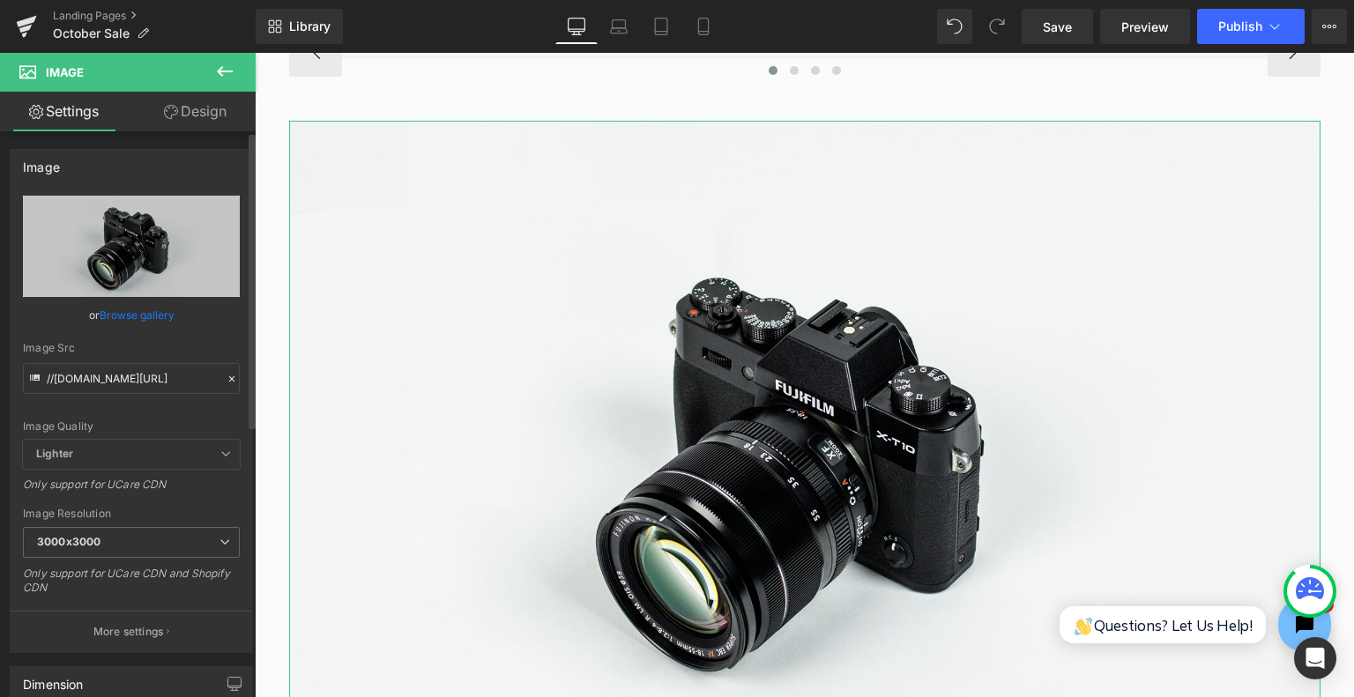
click at [168, 318] on link "Browse gallery" at bounding box center [137, 315] width 75 height 31
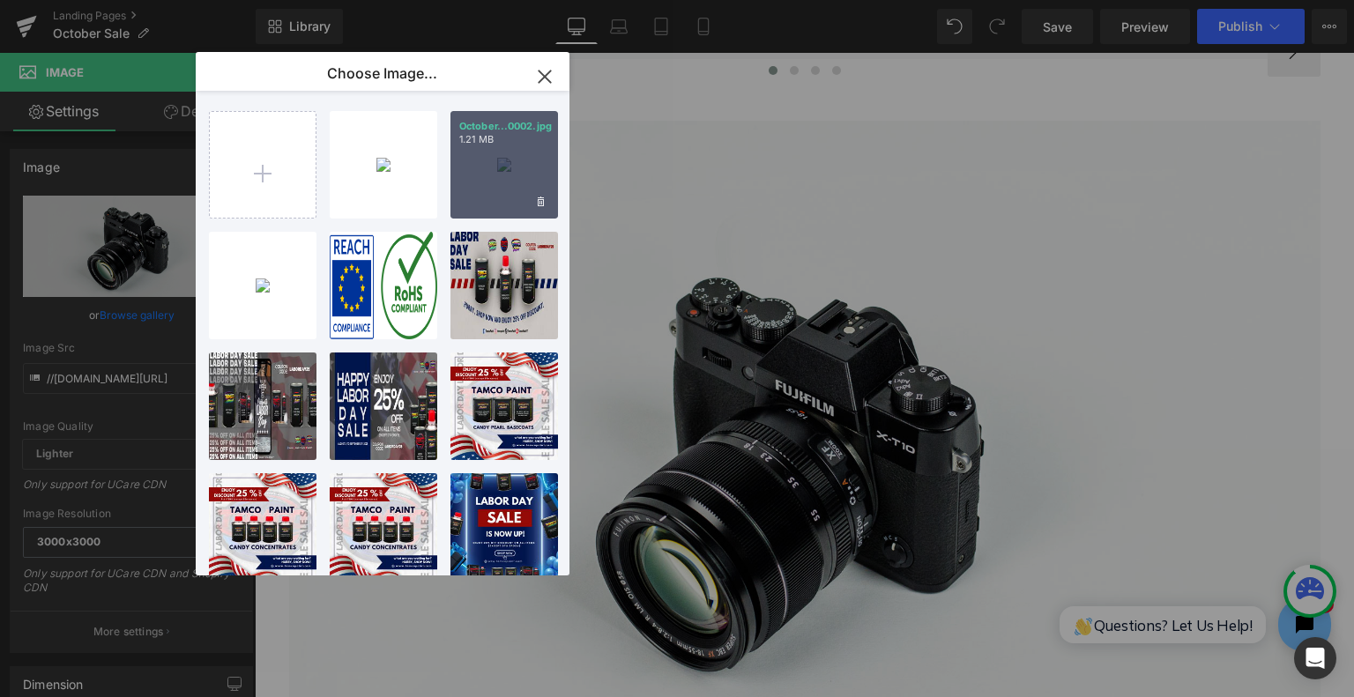
click at [465, 142] on p "1.21 MB" at bounding box center [504, 139] width 90 height 13
type input "[URL][DOMAIN_NAME]"
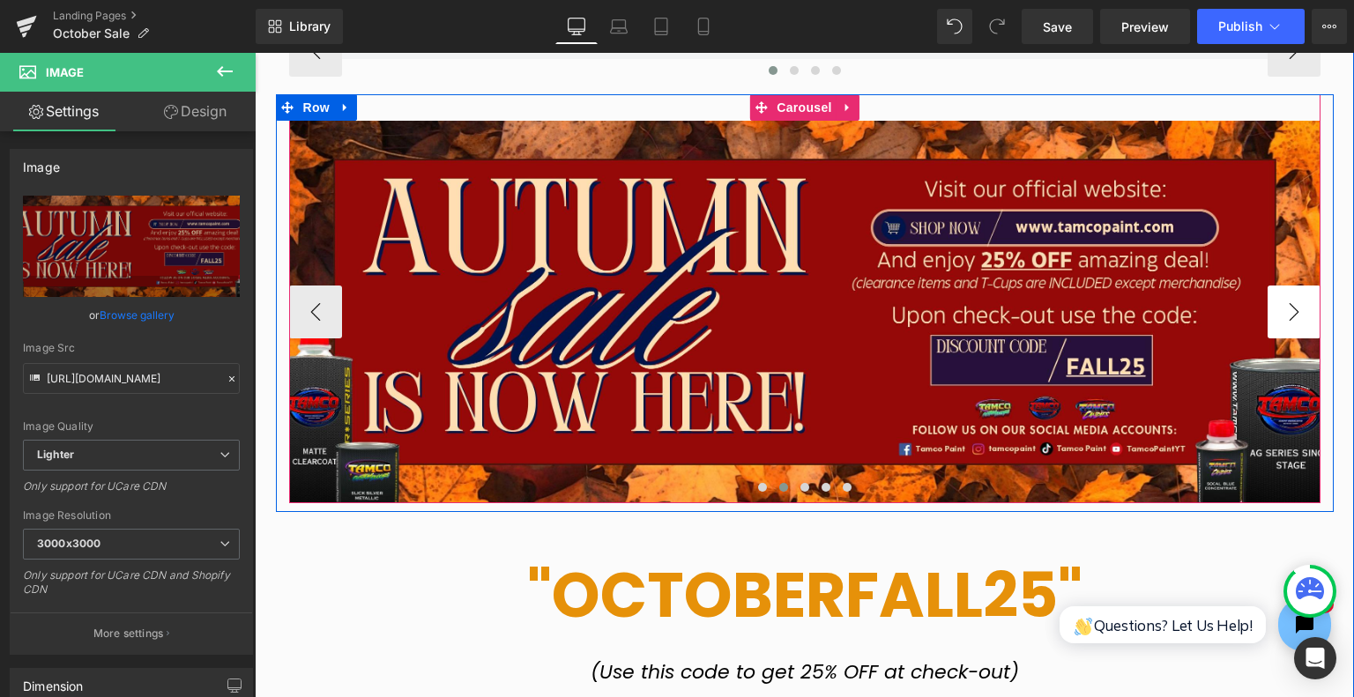
click at [1288, 303] on button "›" at bounding box center [1294, 312] width 53 height 53
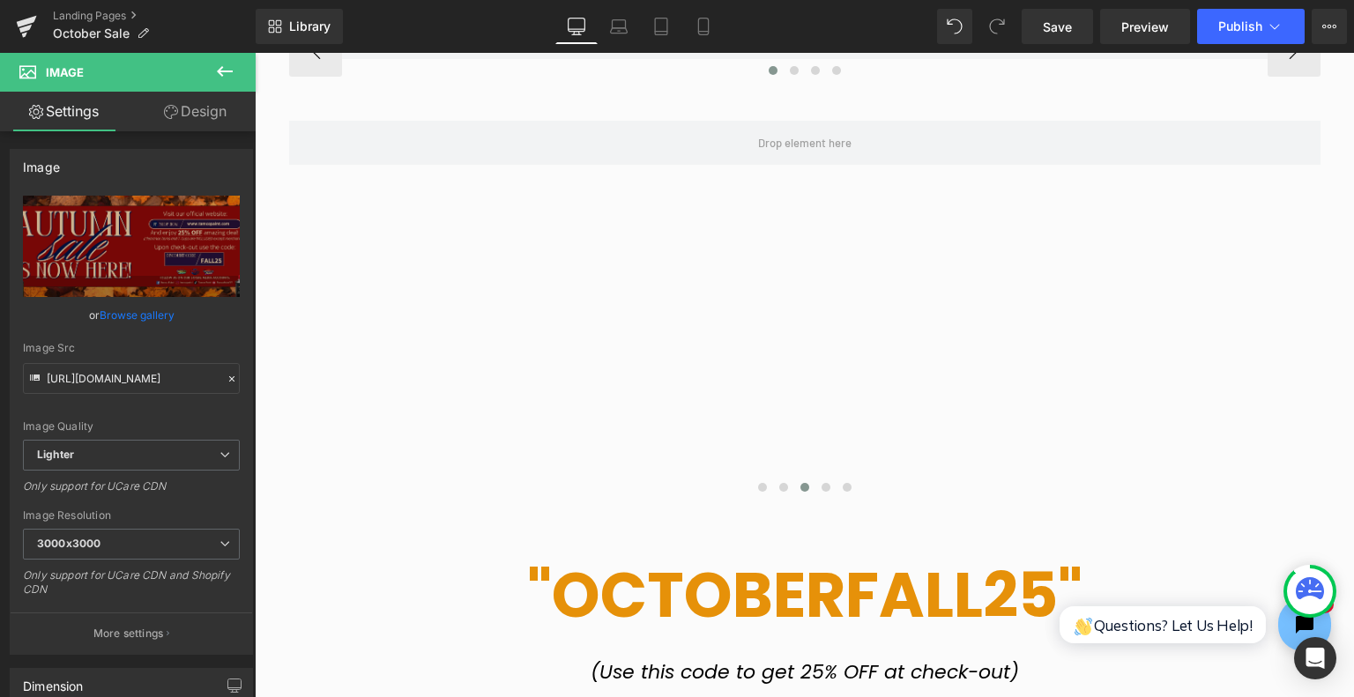
click at [222, 73] on icon at bounding box center [224, 71] width 21 height 21
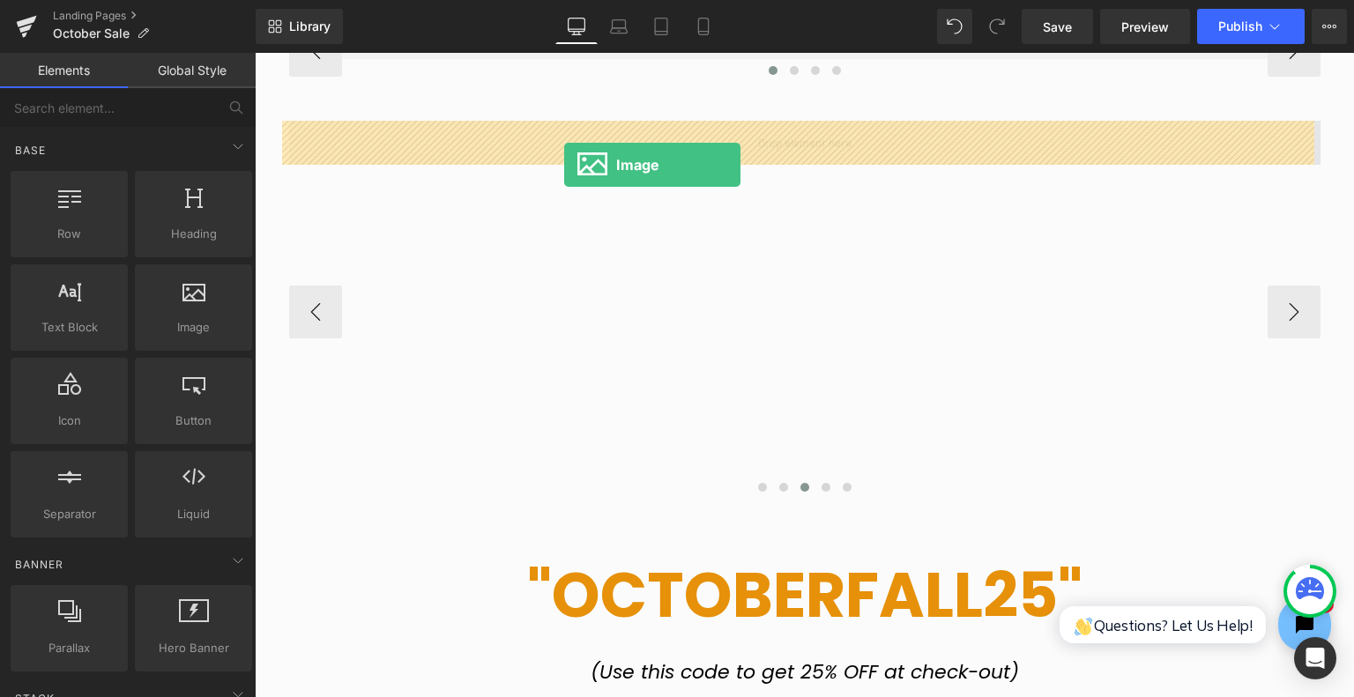
drag, startPoint x: 456, startPoint y: 357, endPoint x: 564, endPoint y: 165, distance: 220.7
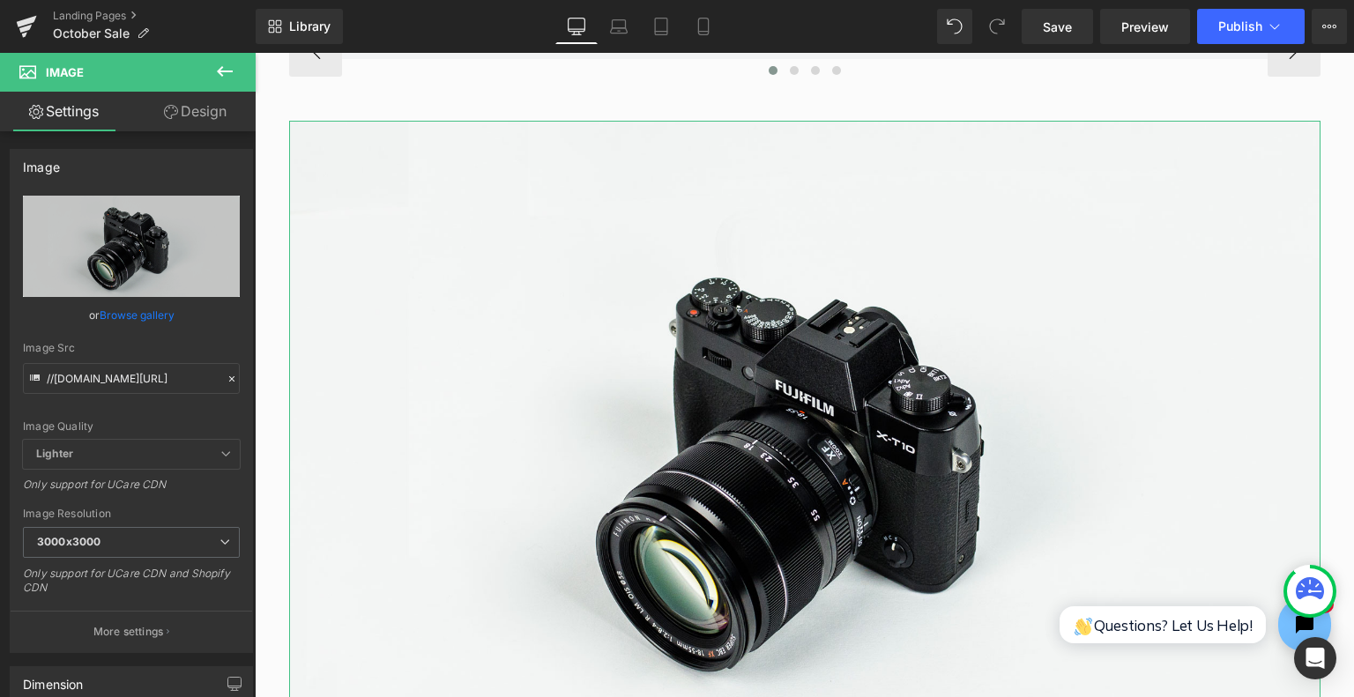
click at [141, 320] on link "Browse gallery" at bounding box center [137, 315] width 75 height 31
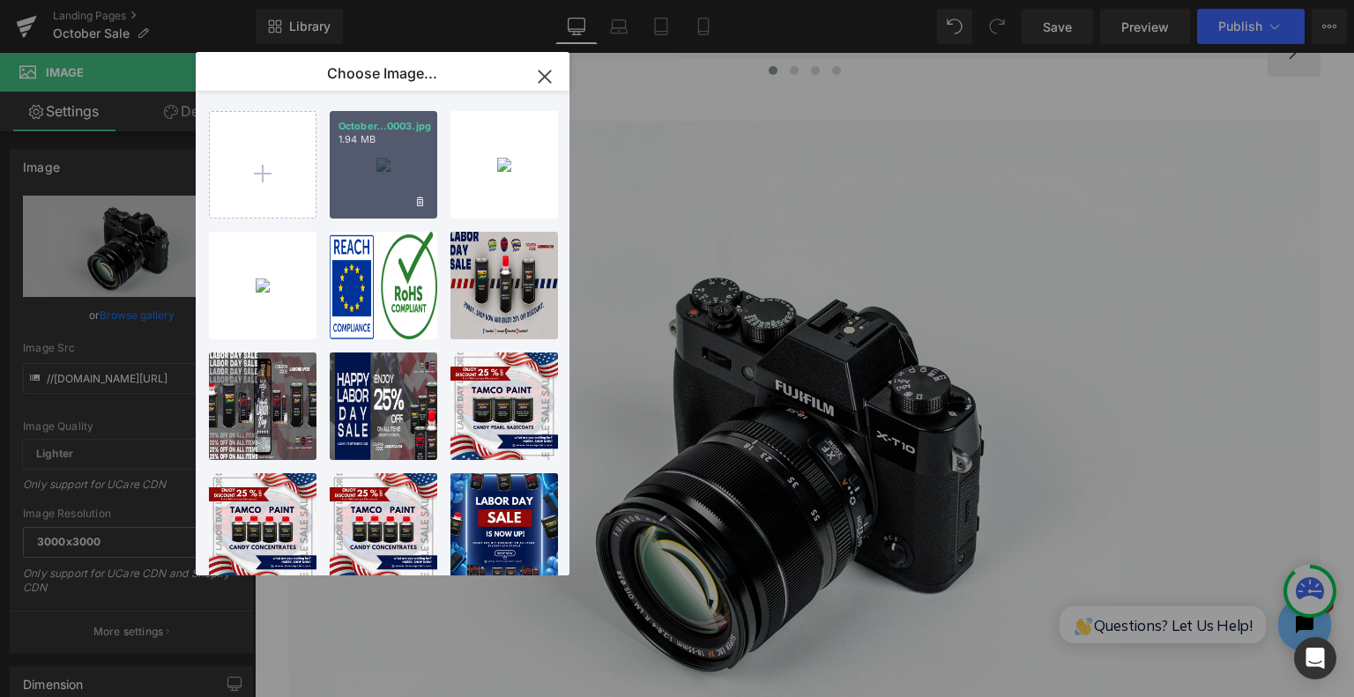
click at [360, 200] on div "October...0003.jpg 1.94 MB" at bounding box center [384, 165] width 108 height 108
type input "[URL][DOMAIN_NAME]"
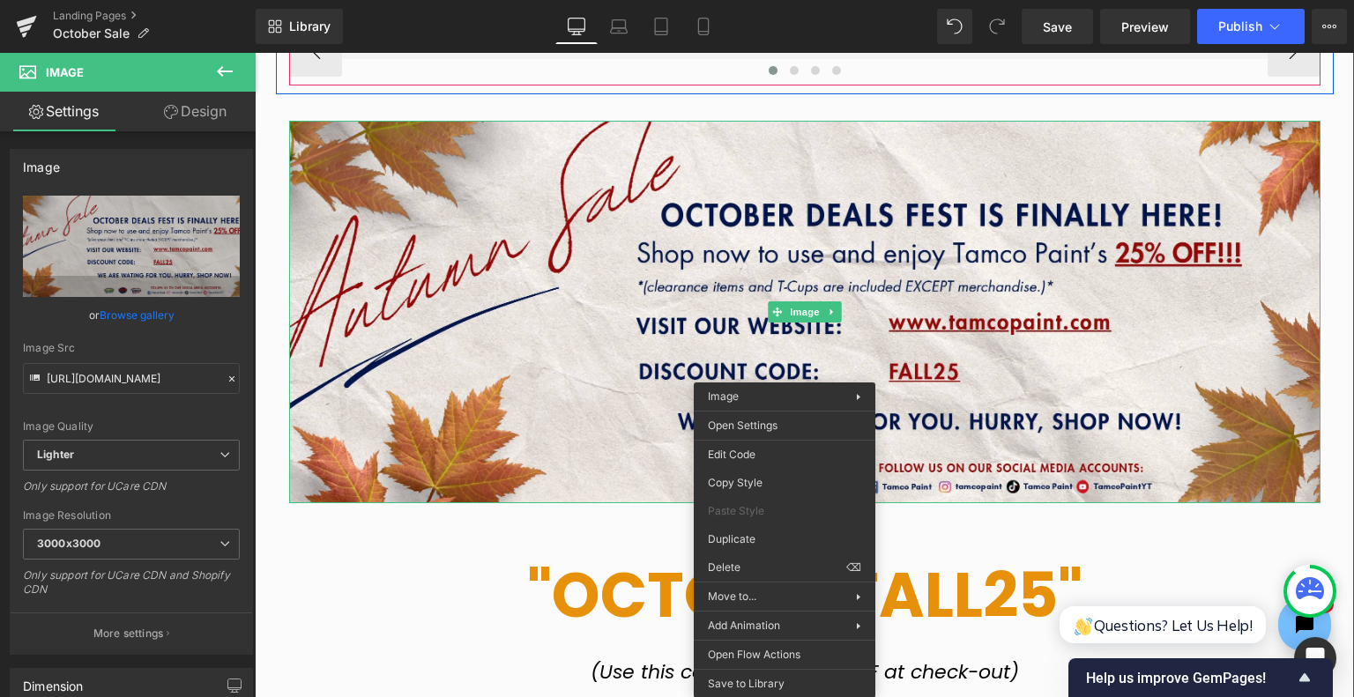
click at [935, 84] on div at bounding box center [804, 83] width 1031 height 4
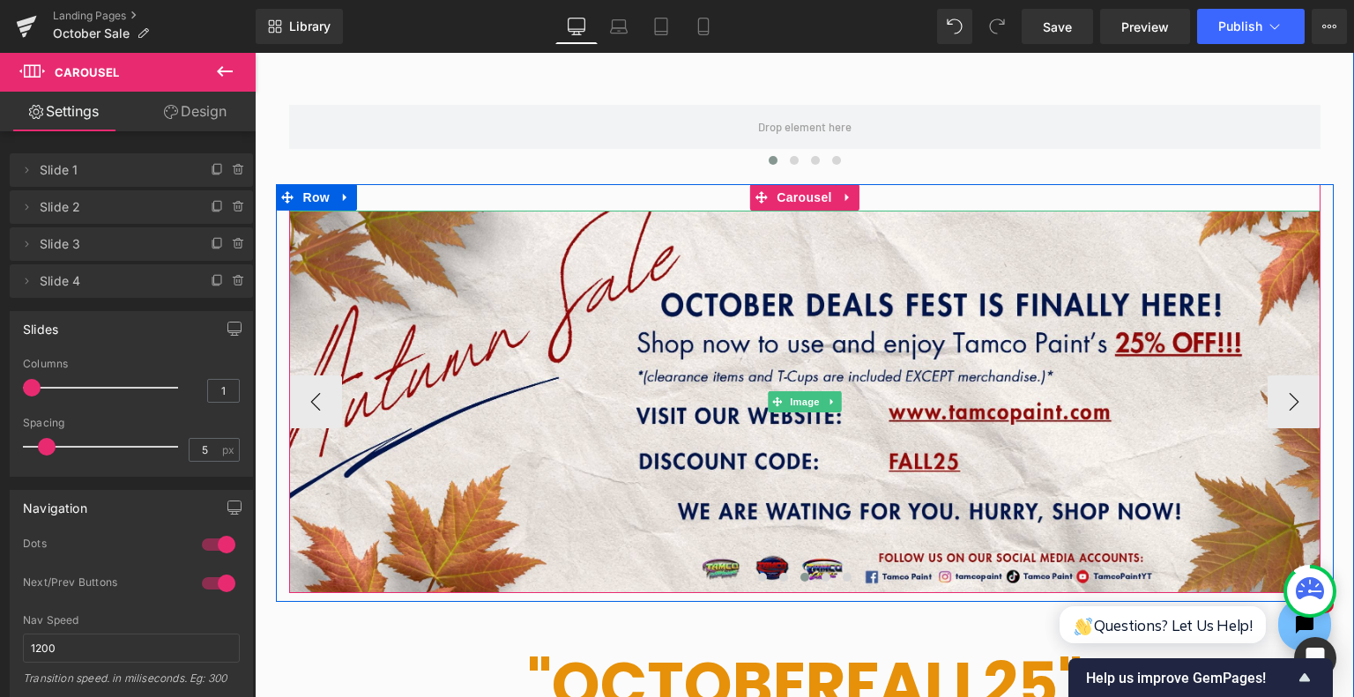
scroll to position [353, 0]
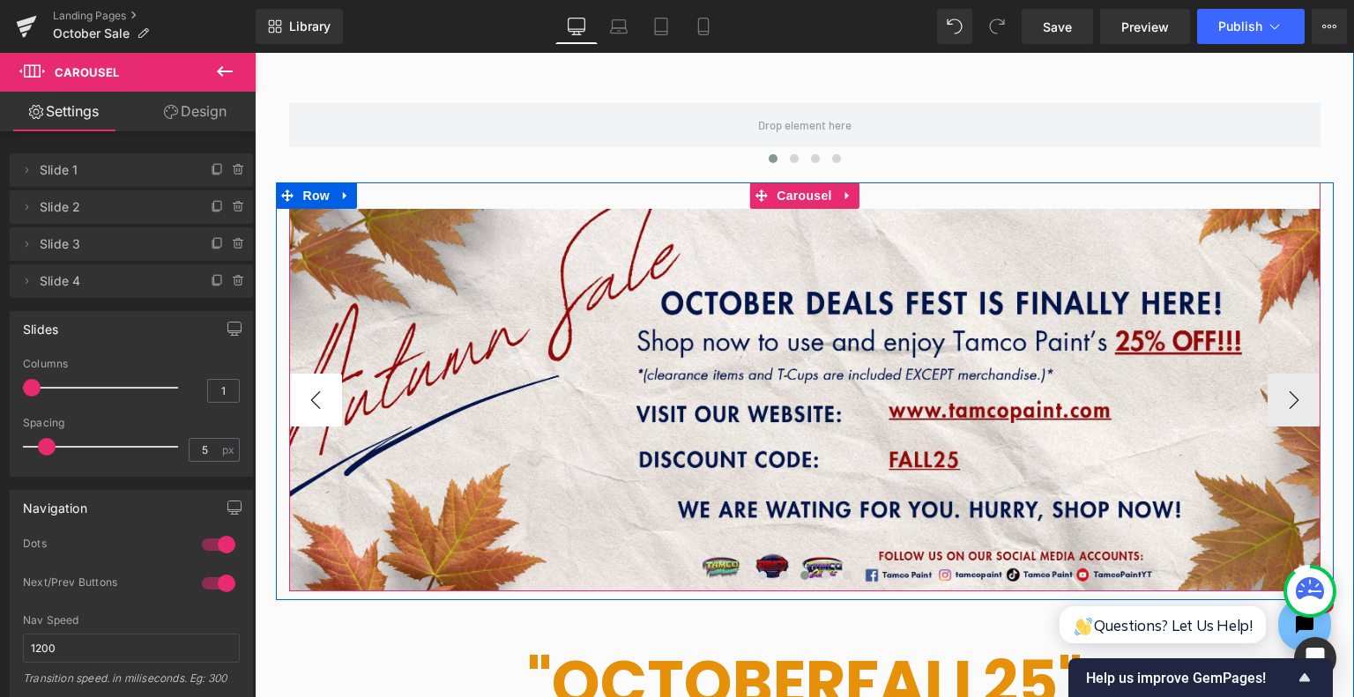
click at [296, 413] on button "‹" at bounding box center [315, 400] width 53 height 53
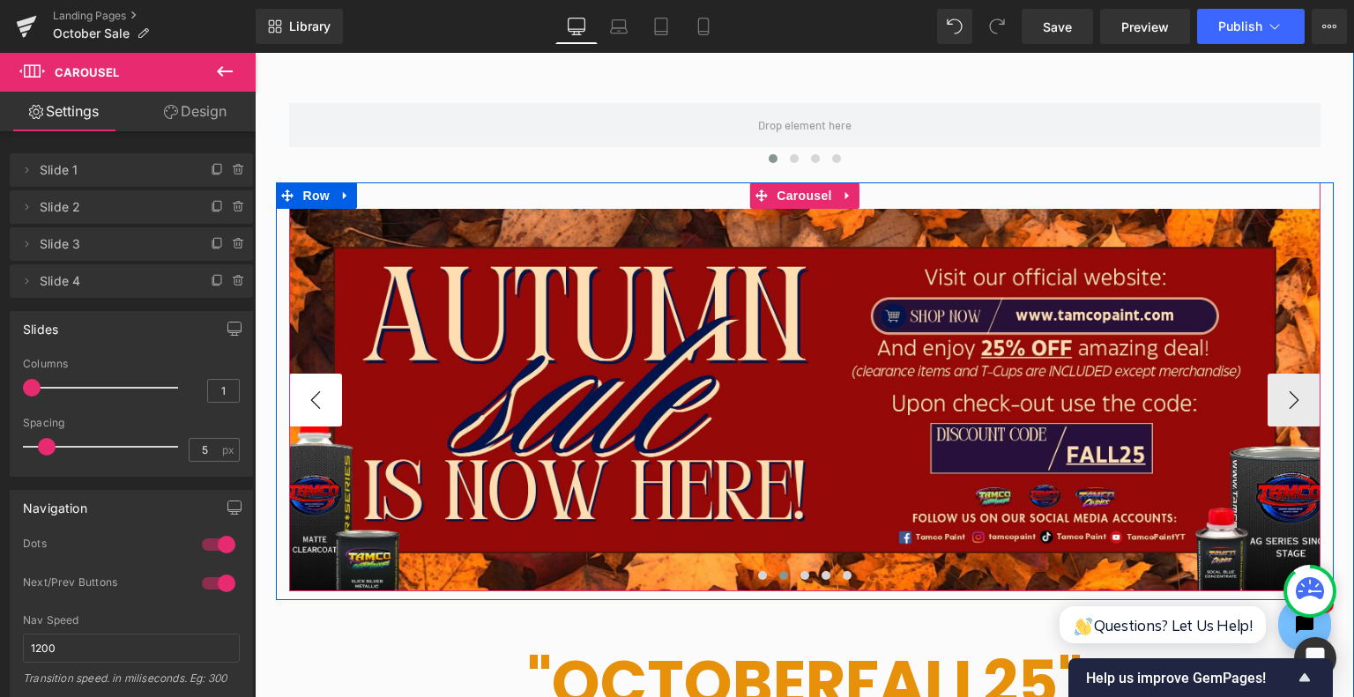
click at [296, 413] on button "‹" at bounding box center [315, 400] width 53 height 53
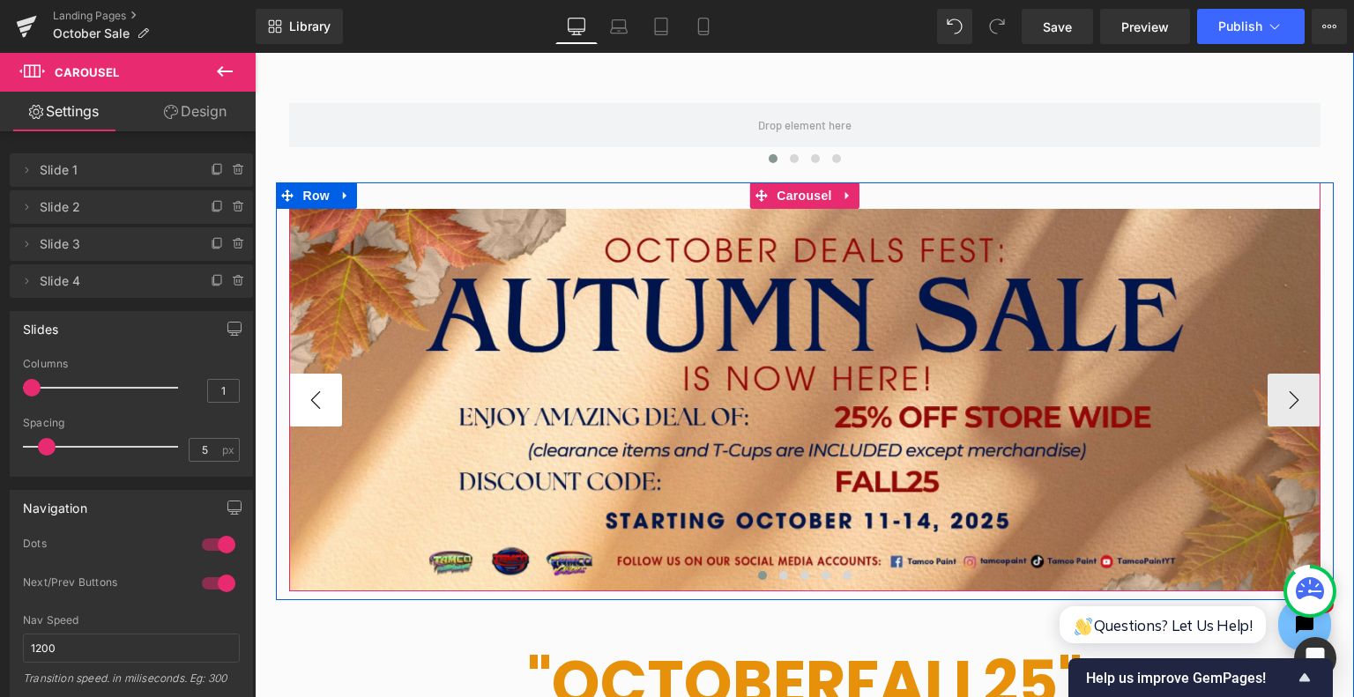
click at [296, 413] on button "‹" at bounding box center [315, 400] width 53 height 53
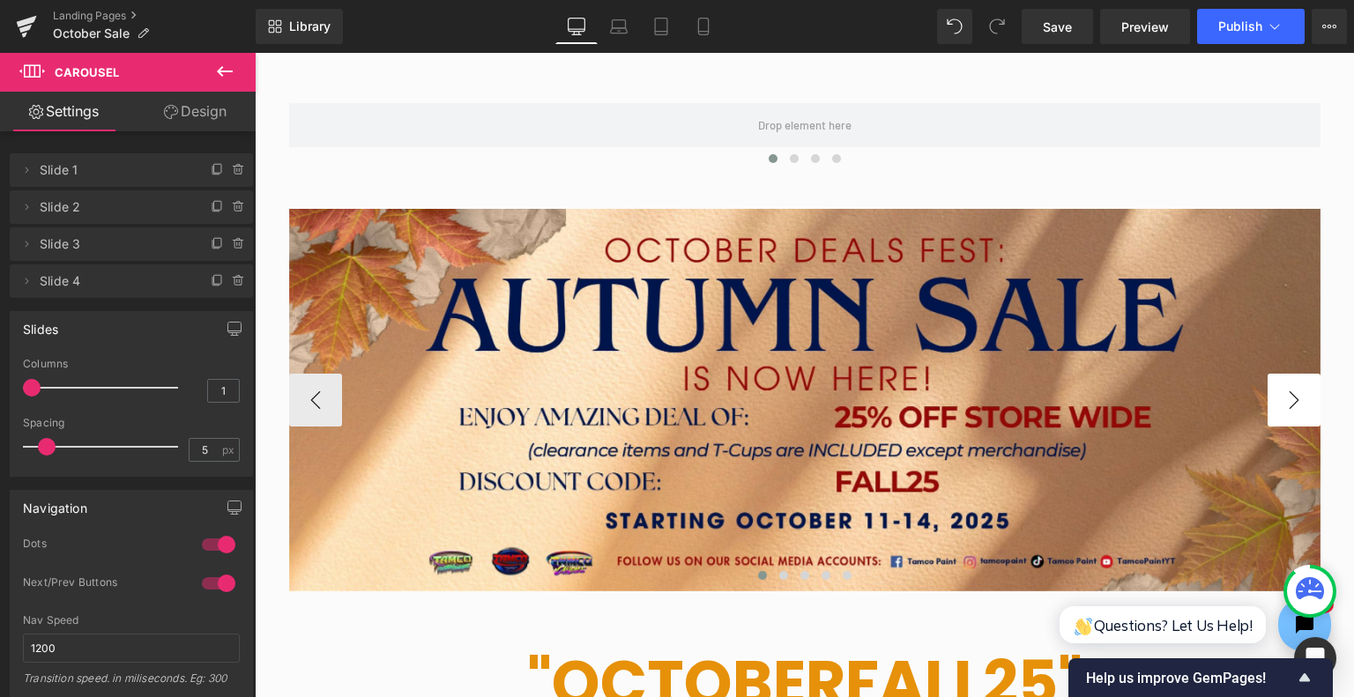
click at [255, 53] on div at bounding box center [255, 53] width 0 height 0
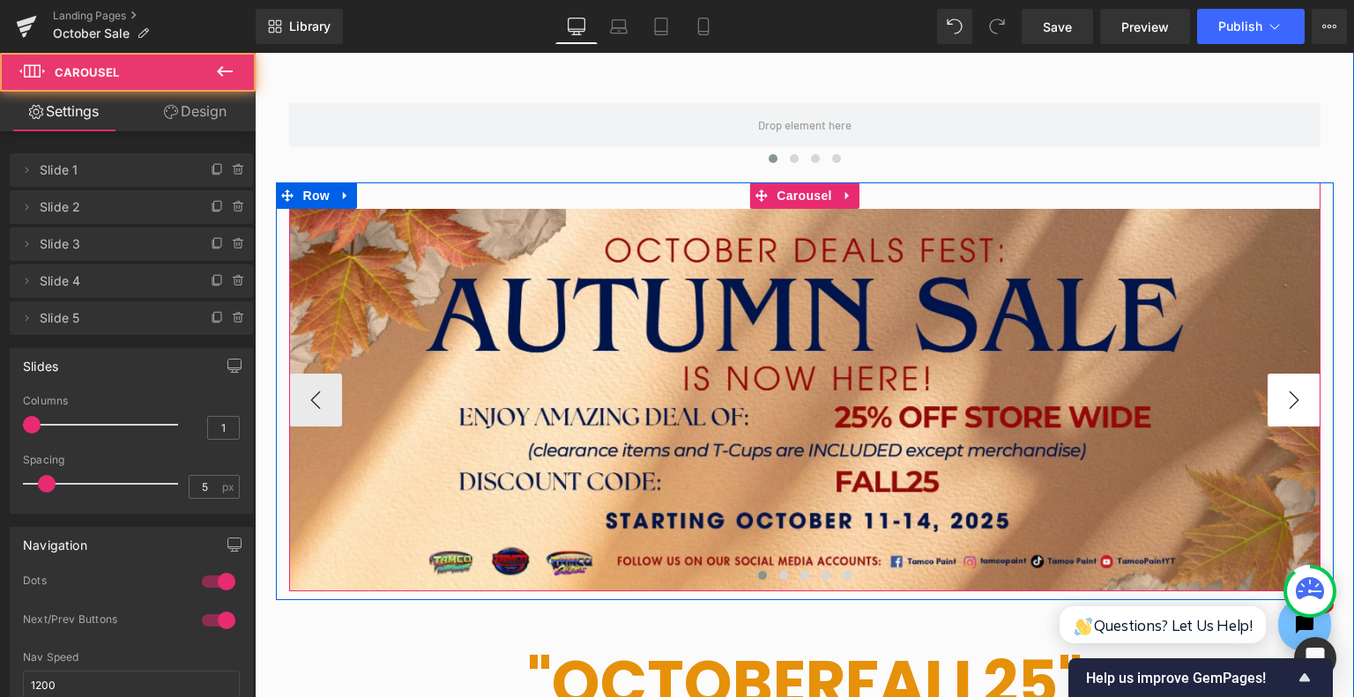
click at [1316, 387] on div at bounding box center [1318, 386] width 4 height 408
click at [1288, 406] on button "›" at bounding box center [1294, 400] width 53 height 53
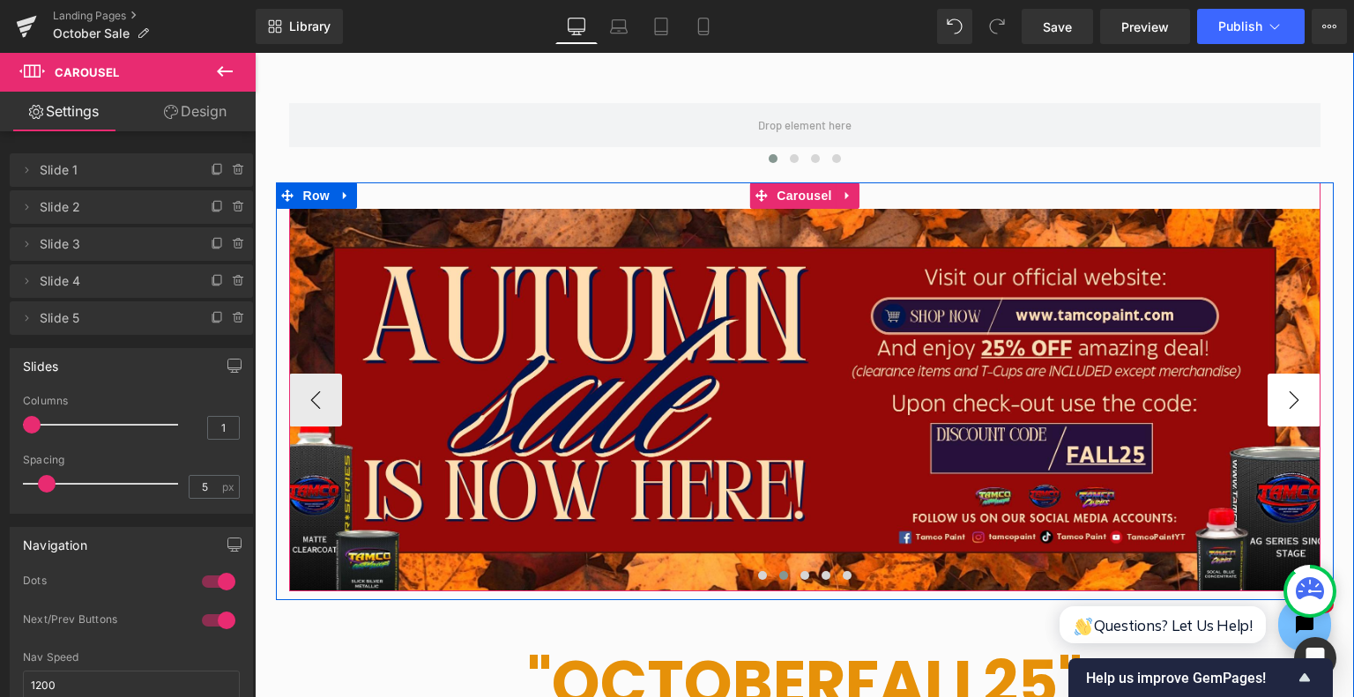
click at [1284, 413] on button "›" at bounding box center [1294, 400] width 53 height 53
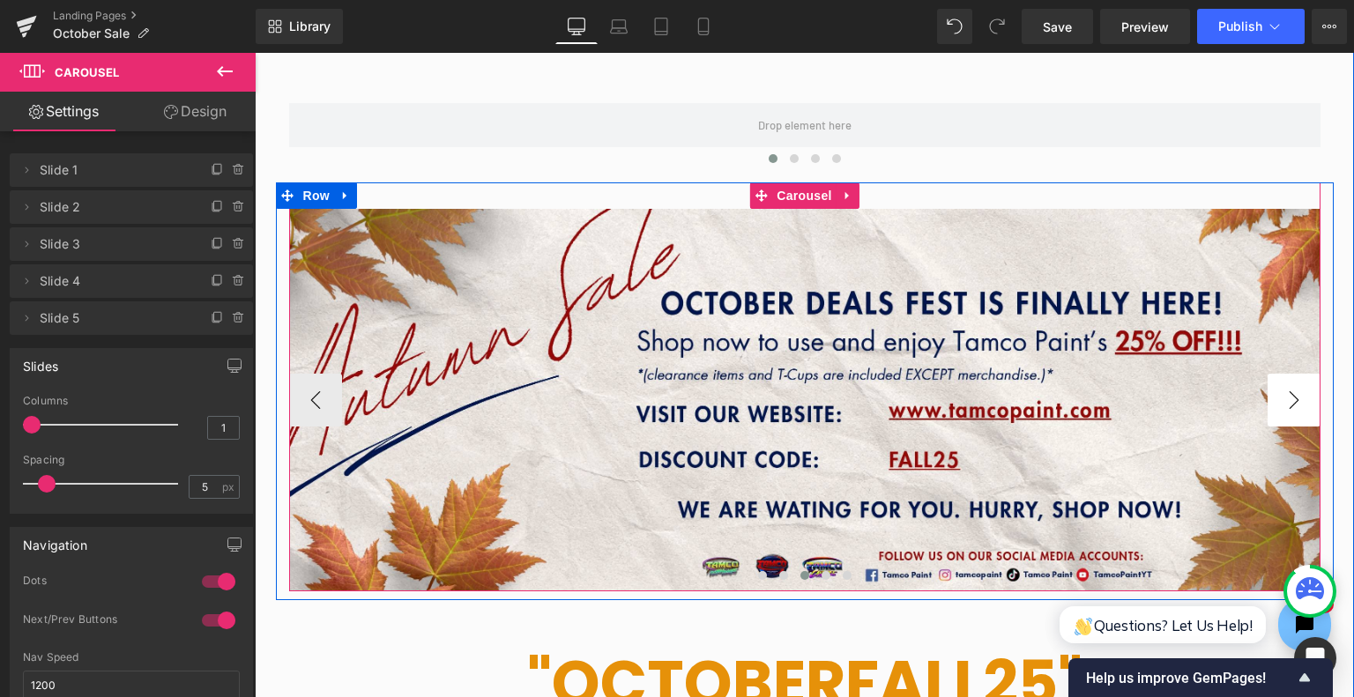
click at [1284, 413] on button "›" at bounding box center [1294, 400] width 53 height 53
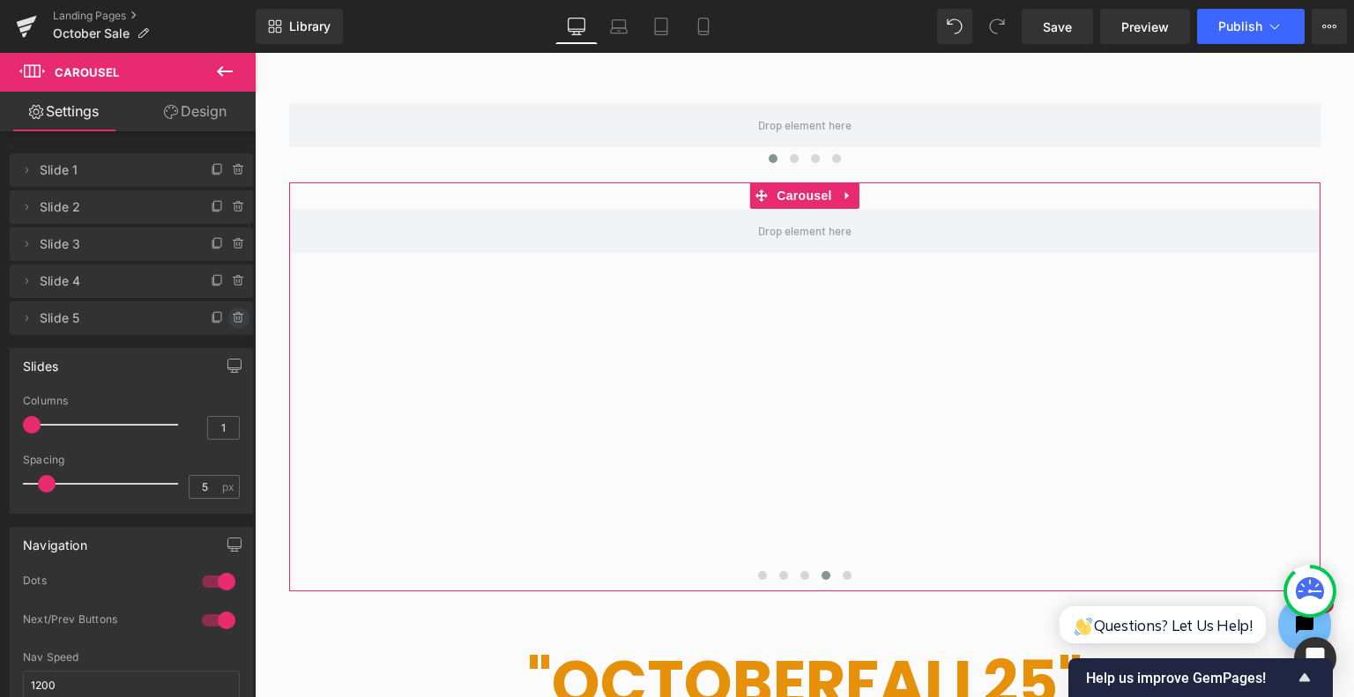
click at [232, 319] on icon at bounding box center [239, 318] width 14 height 14
click at [212, 316] on button "Delete" at bounding box center [220, 319] width 56 height 23
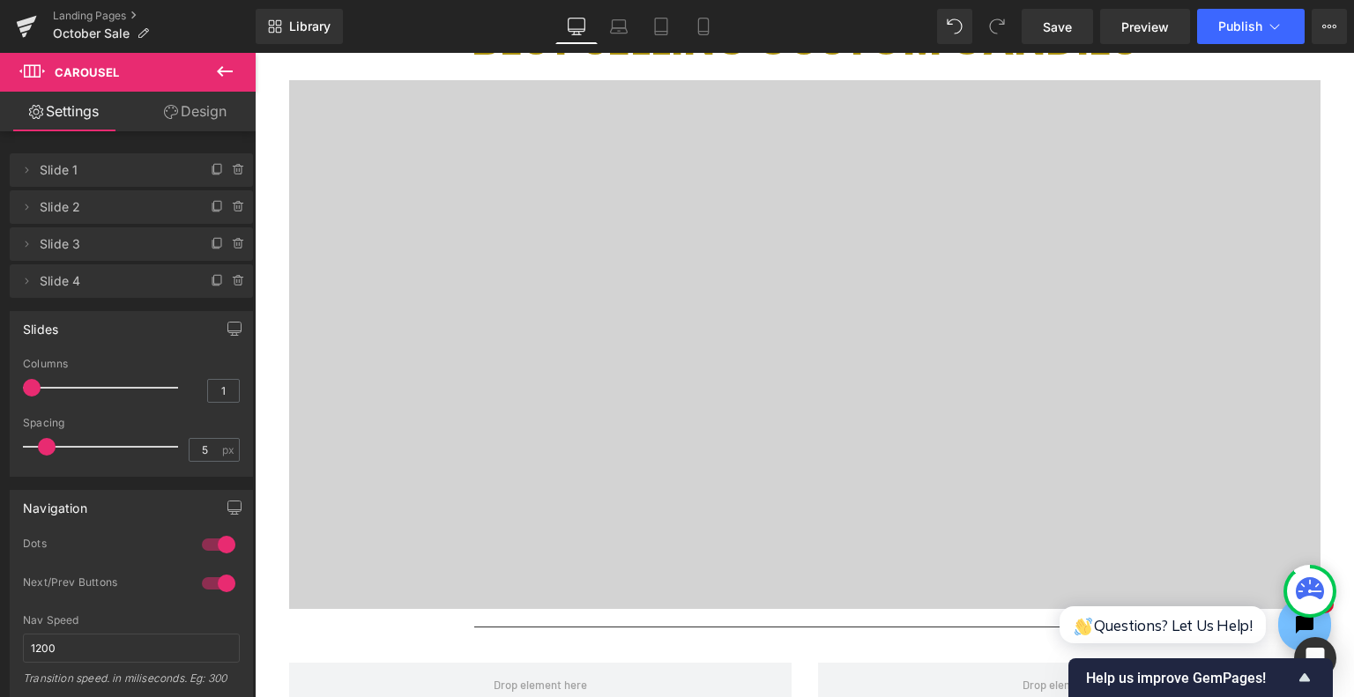
scroll to position [5025, 0]
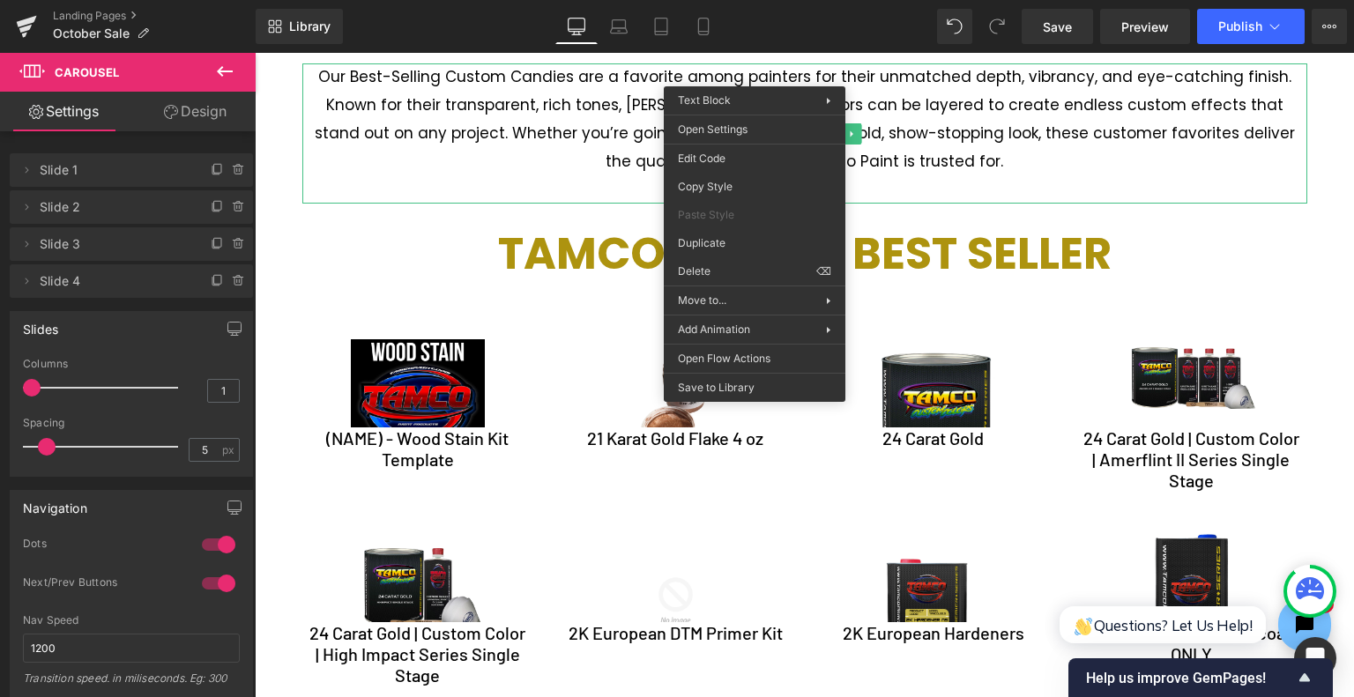
click at [807, 36] on div "Library Desktop Desktop Laptop Tablet Mobile Save Preview Publish Scheduled Vie…" at bounding box center [805, 26] width 1098 height 35
click at [795, 43] on div "Library Desktop Desktop Laptop Tablet Mobile Save Preview Publish Scheduled Vie…" at bounding box center [805, 26] width 1098 height 35
click at [1015, 177] on p at bounding box center [804, 189] width 1005 height 28
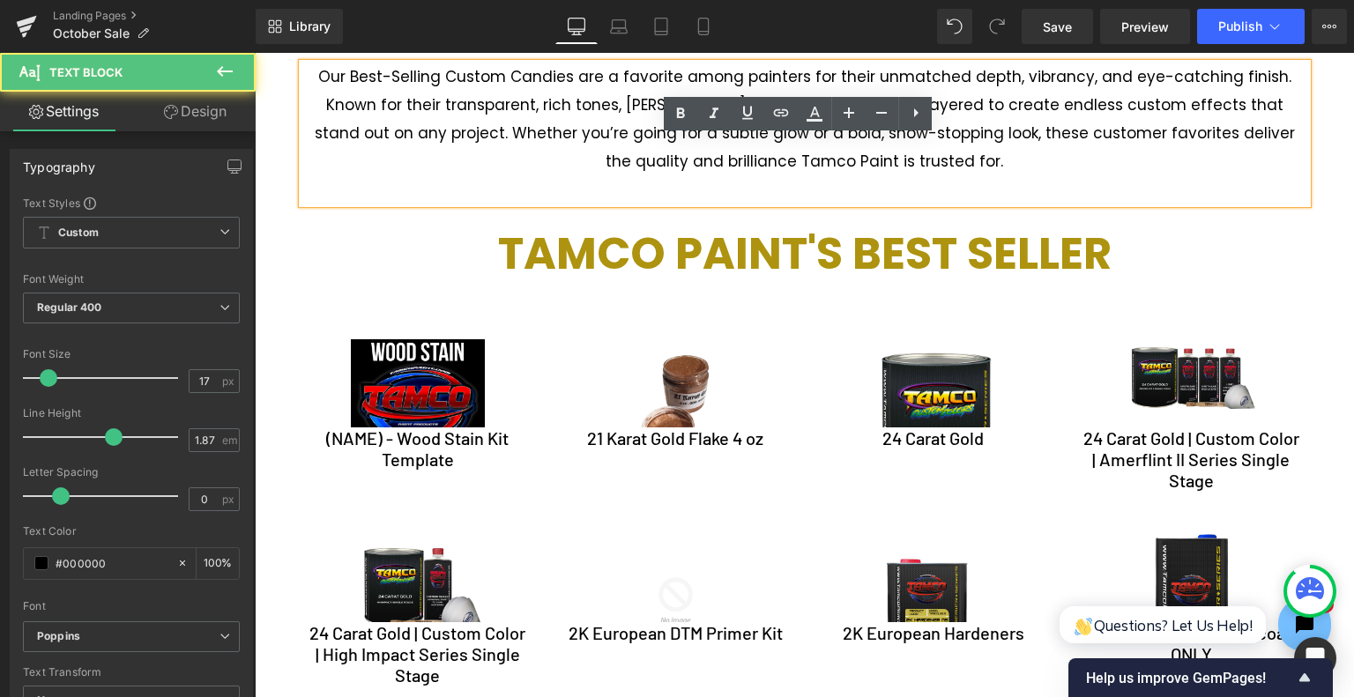
click at [1015, 177] on p at bounding box center [804, 189] width 1005 height 28
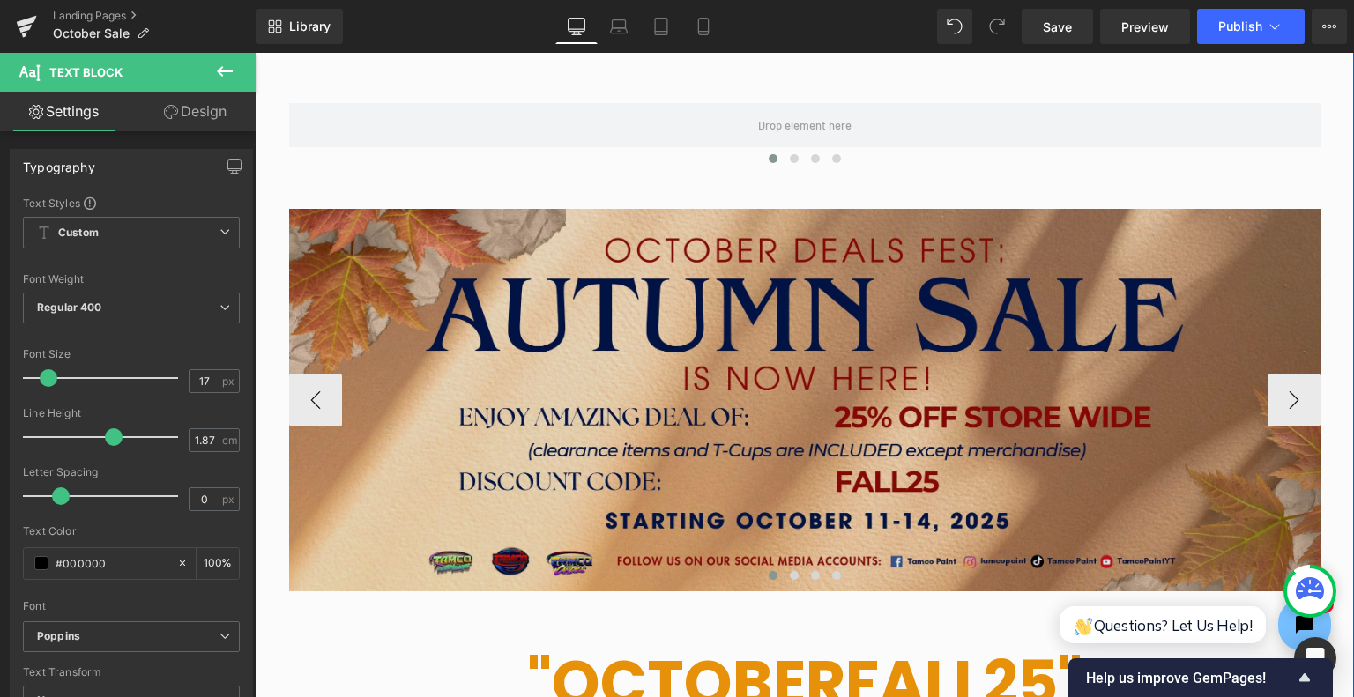
scroll to position [176, 0]
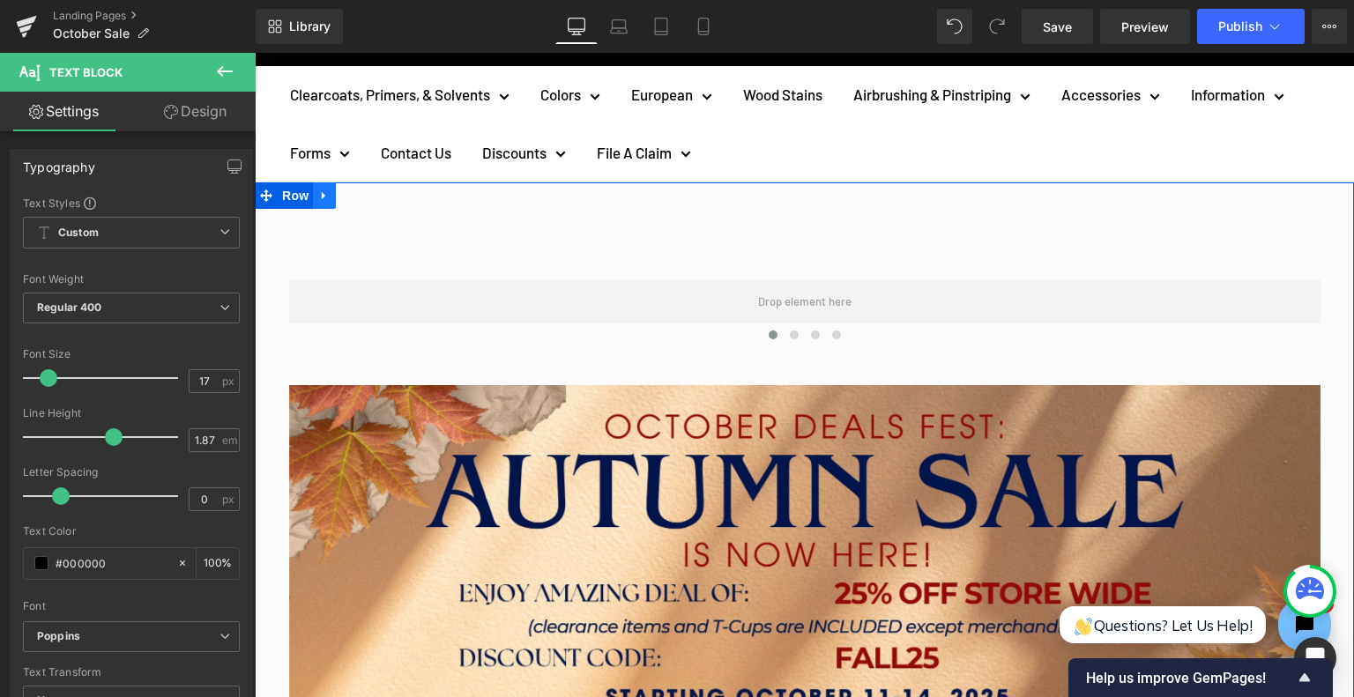
click at [326, 196] on link at bounding box center [324, 195] width 23 height 26
click at [366, 205] on link at bounding box center [370, 195] width 23 height 26
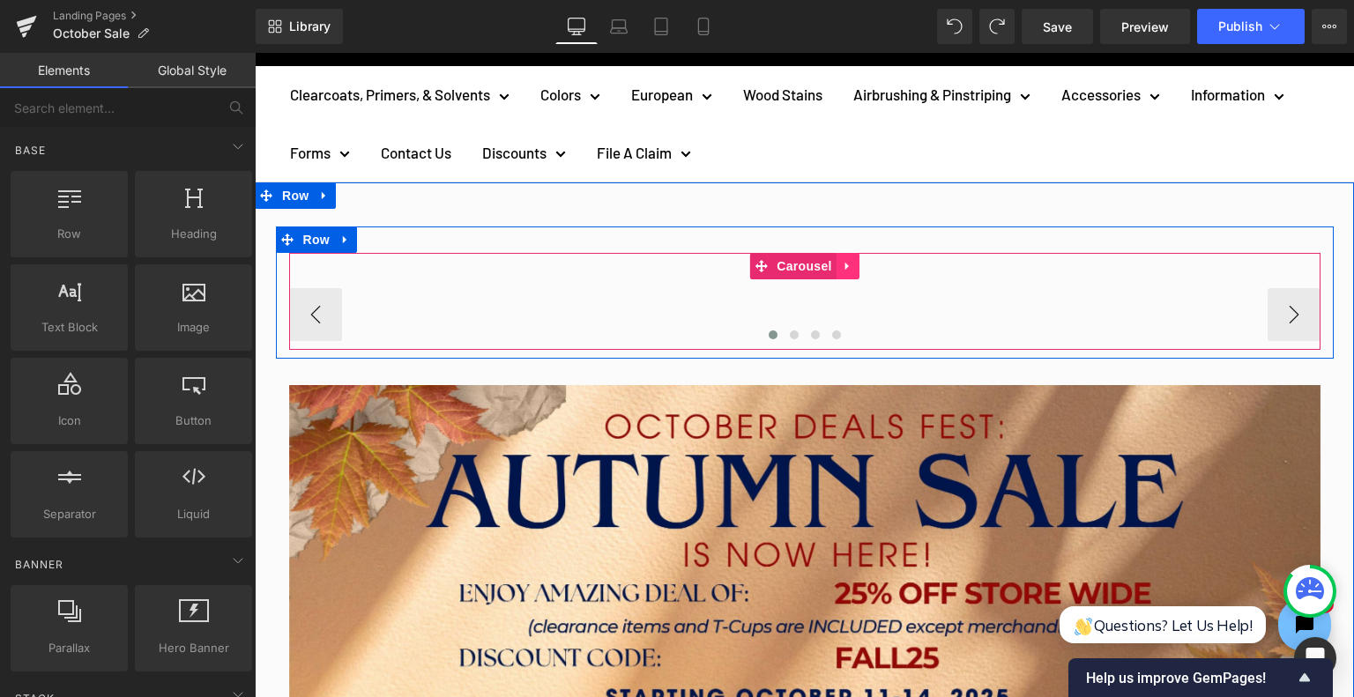
click at [842, 271] on icon at bounding box center [848, 266] width 12 height 13
click at [848, 270] on link at bounding box center [859, 266] width 23 height 26
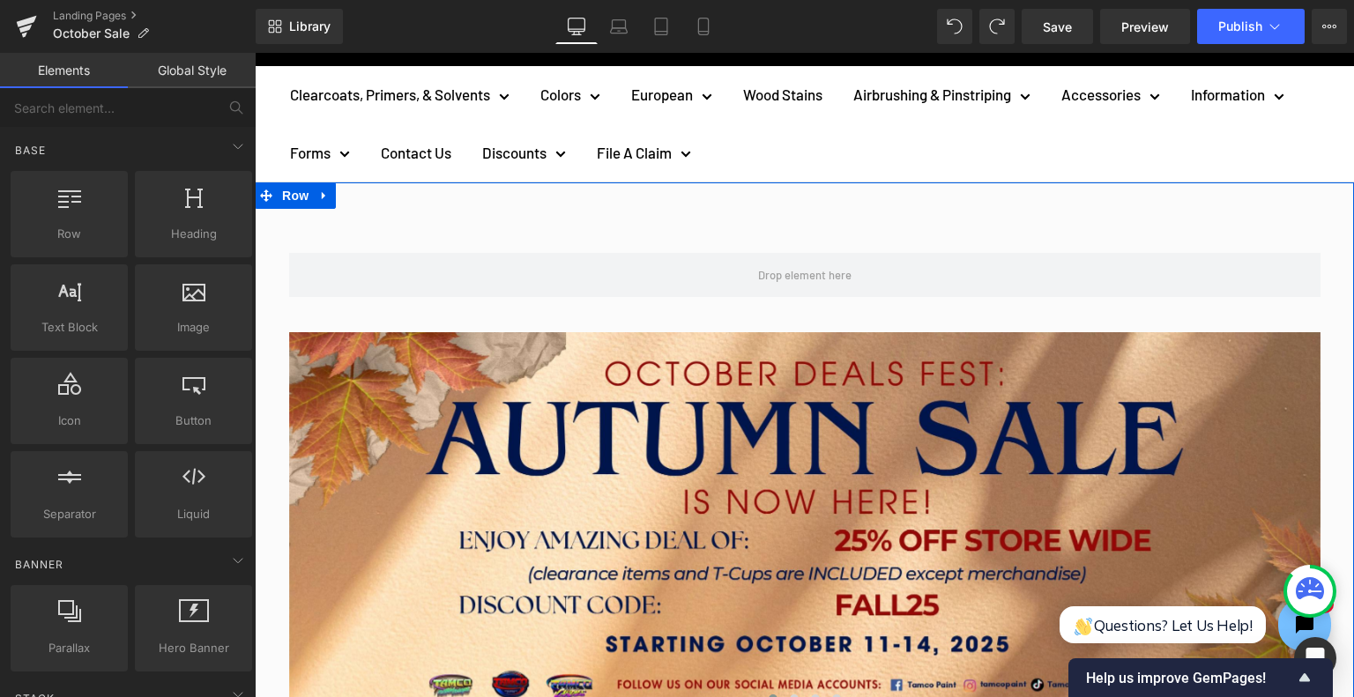
drag, startPoint x: 322, startPoint y: 197, endPoint x: 369, endPoint y: 208, distance: 48.8
click at [323, 199] on icon at bounding box center [324, 196] width 12 height 13
click at [368, 192] on icon at bounding box center [370, 196] width 12 height 12
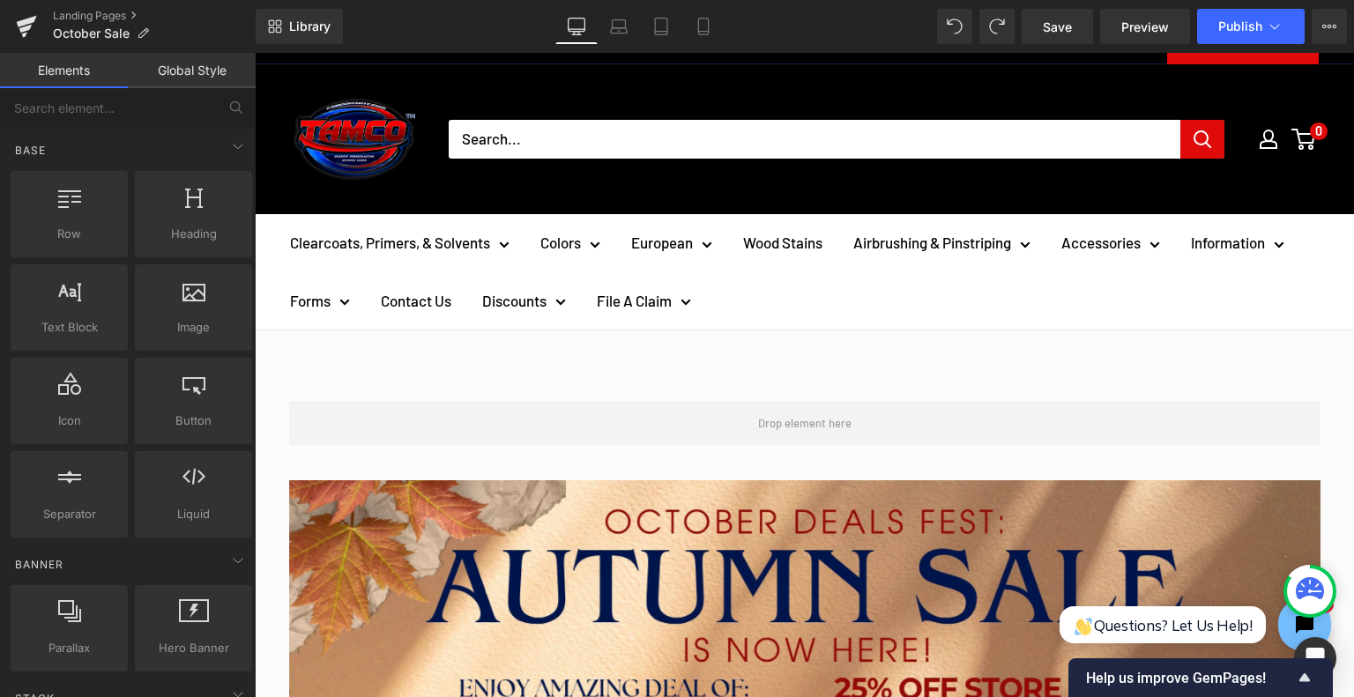
scroll to position [0, 0]
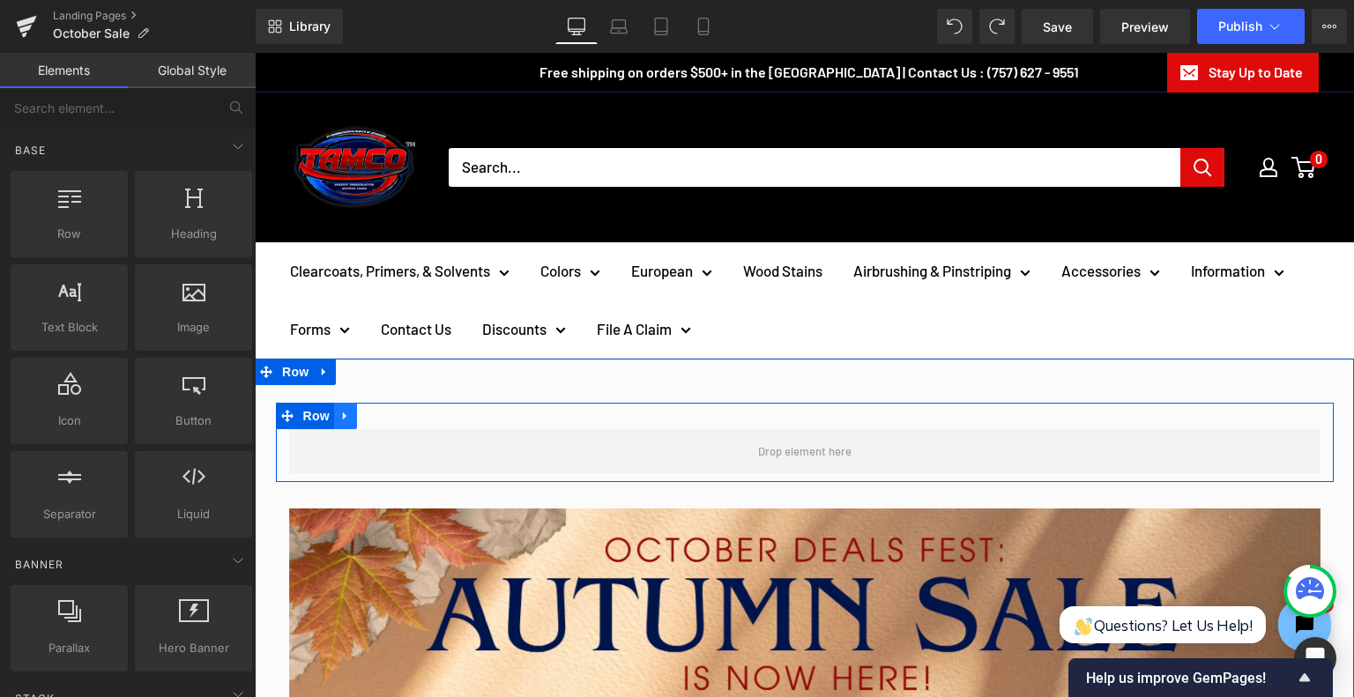
click at [342, 417] on icon at bounding box center [345, 416] width 12 height 13
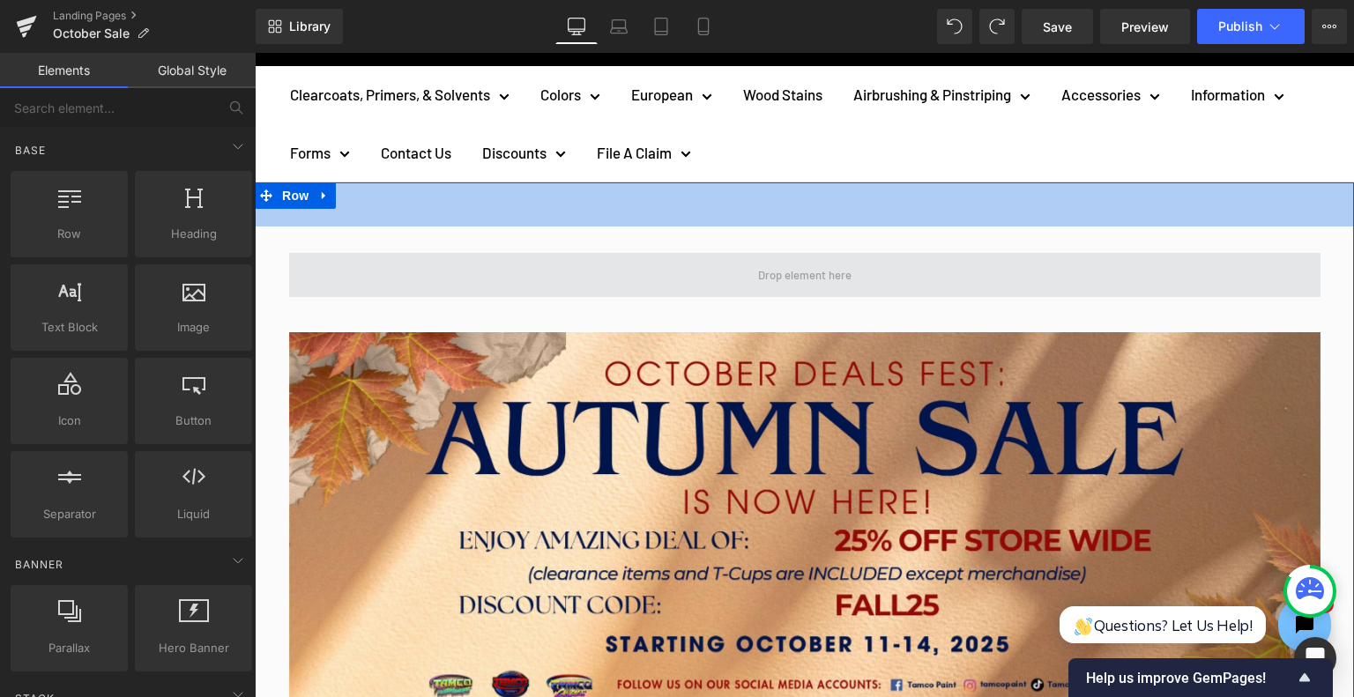
scroll to position [176, 0]
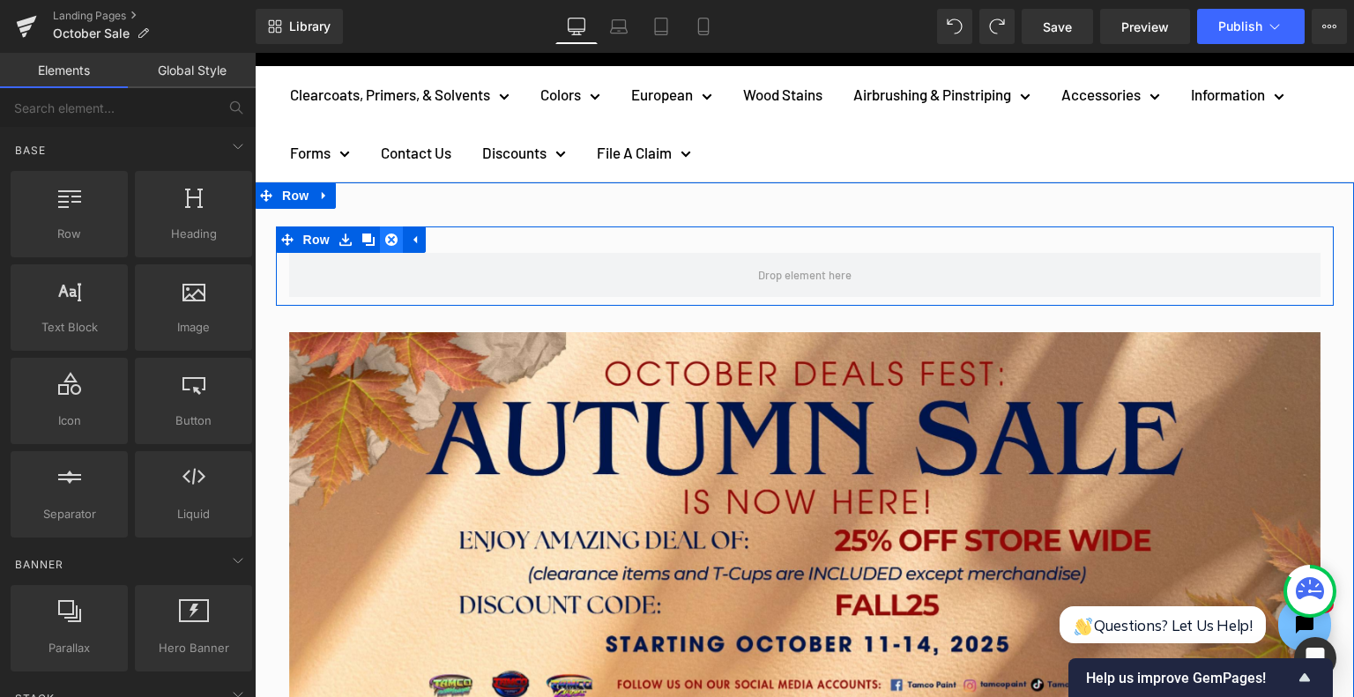
click at [385, 241] on icon at bounding box center [391, 240] width 12 height 13
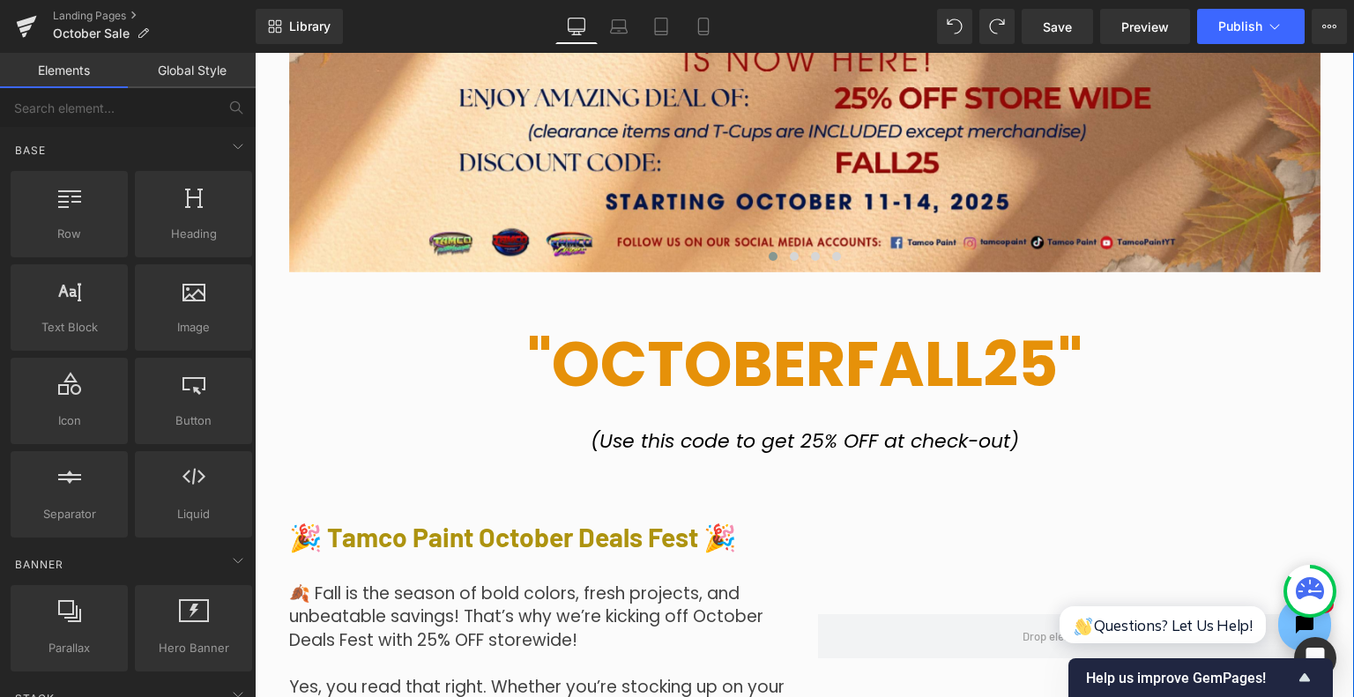
scroll to position [492, 0]
